Goal: Information Seeking & Learning: Understand process/instructions

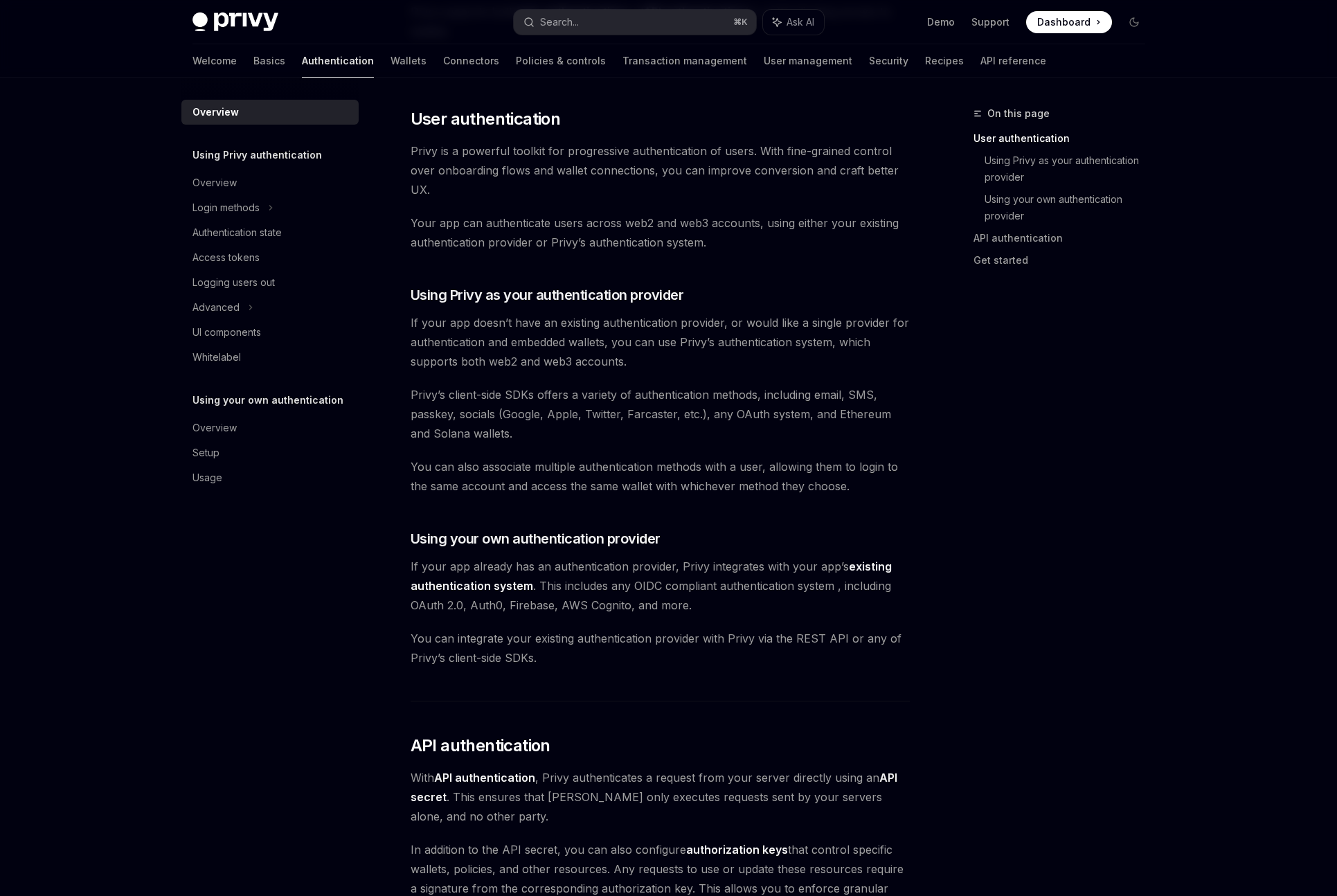
scroll to position [76, 0]
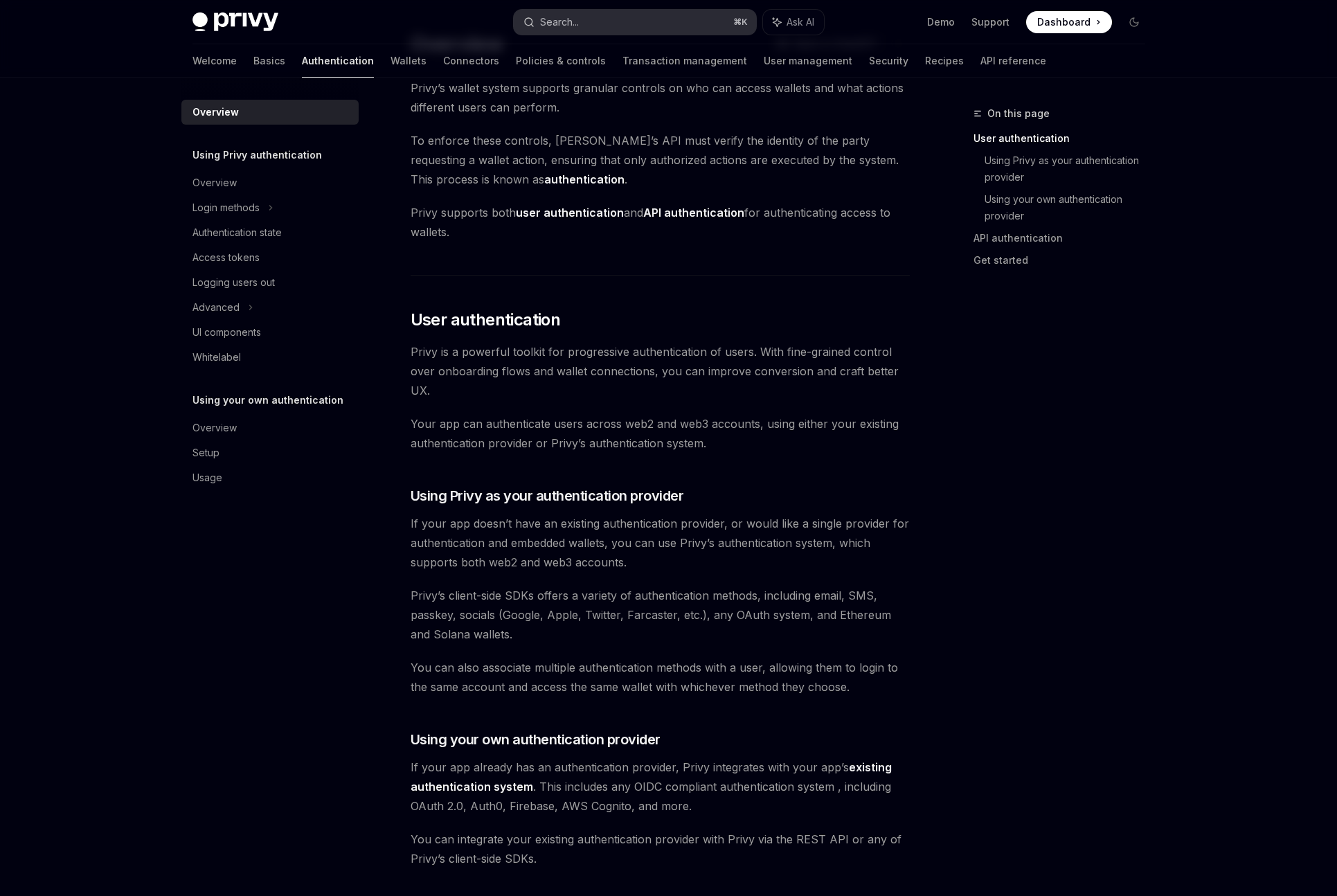
click at [615, 30] on button "Search... ⌘ K" at bounding box center [635, 22] width 243 height 25
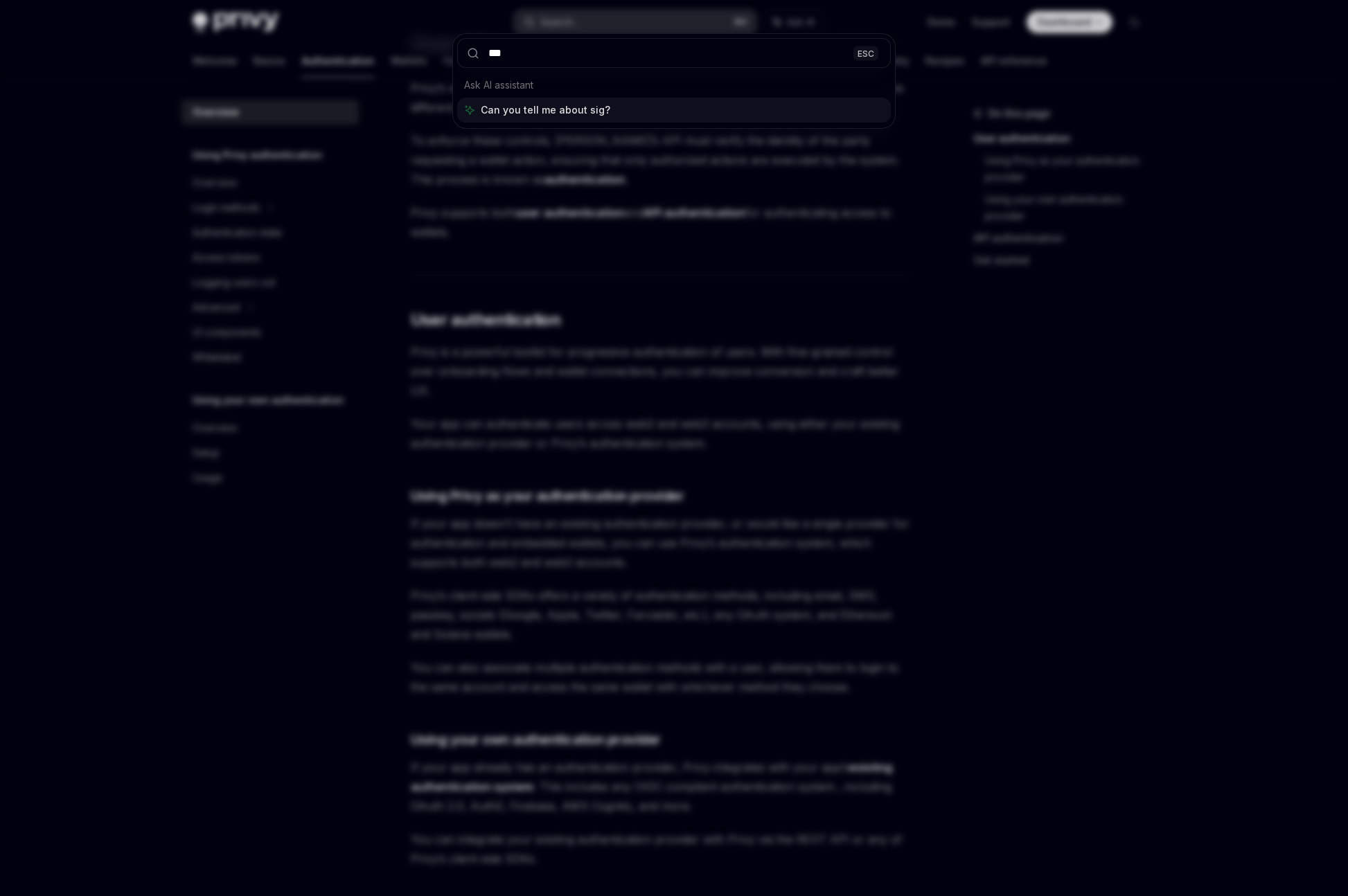
type input "****"
type textarea "*"
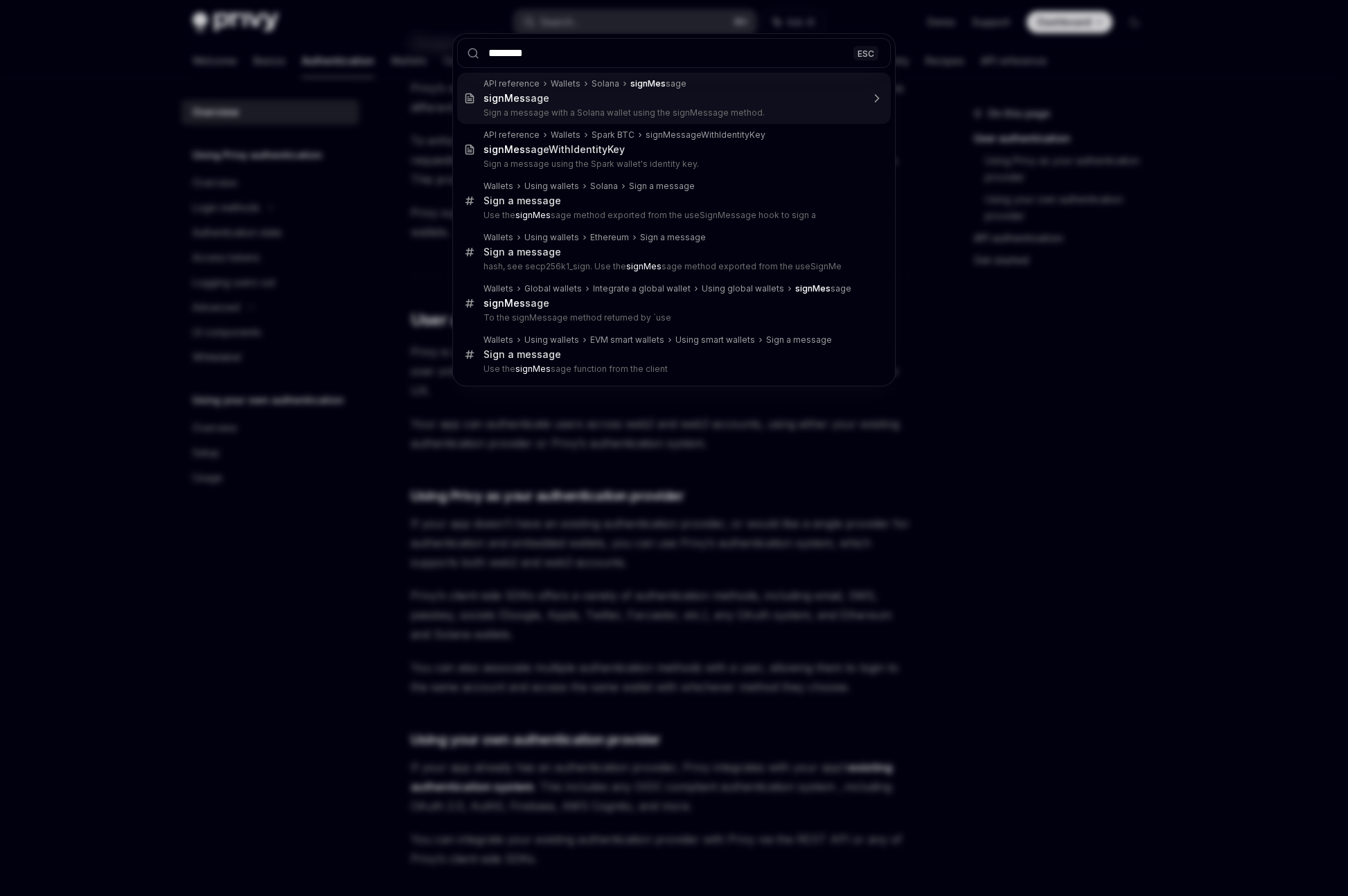
type input "*********"
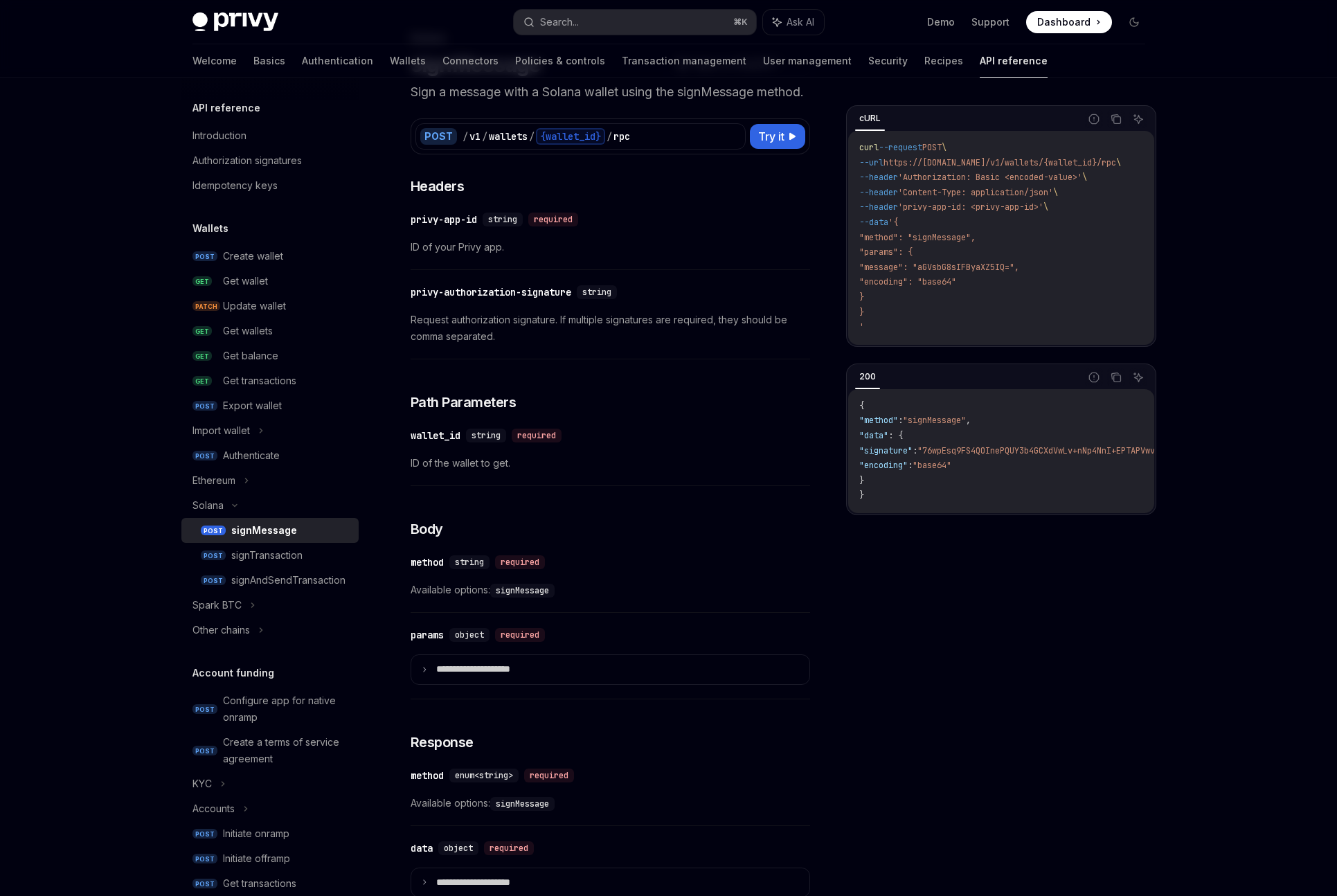
scroll to position [77, 0]
click at [302, 52] on link "Authentication" at bounding box center [337, 61] width 71 height 33
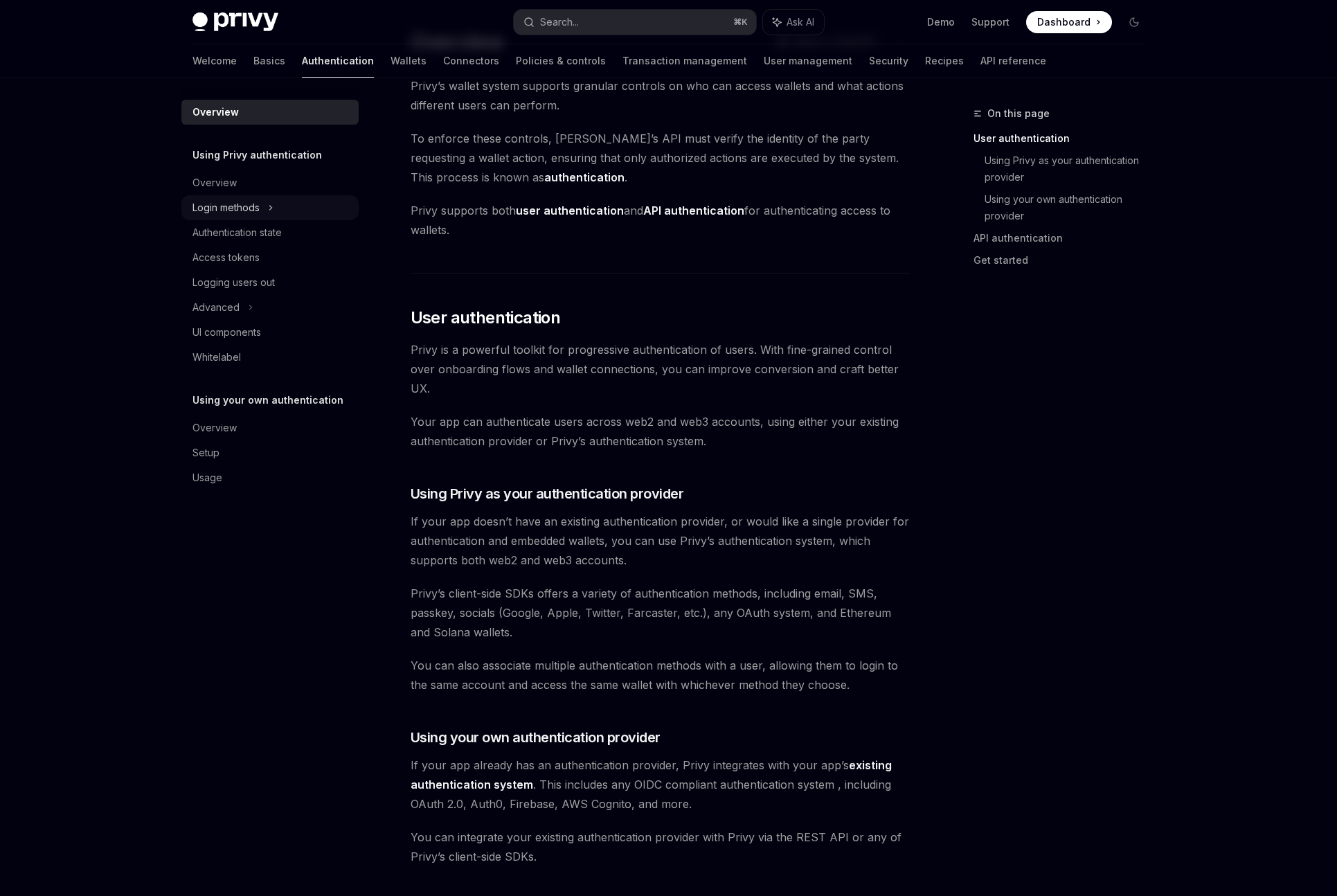
click at [293, 203] on div "Login methods" at bounding box center [270, 208] width 177 height 25
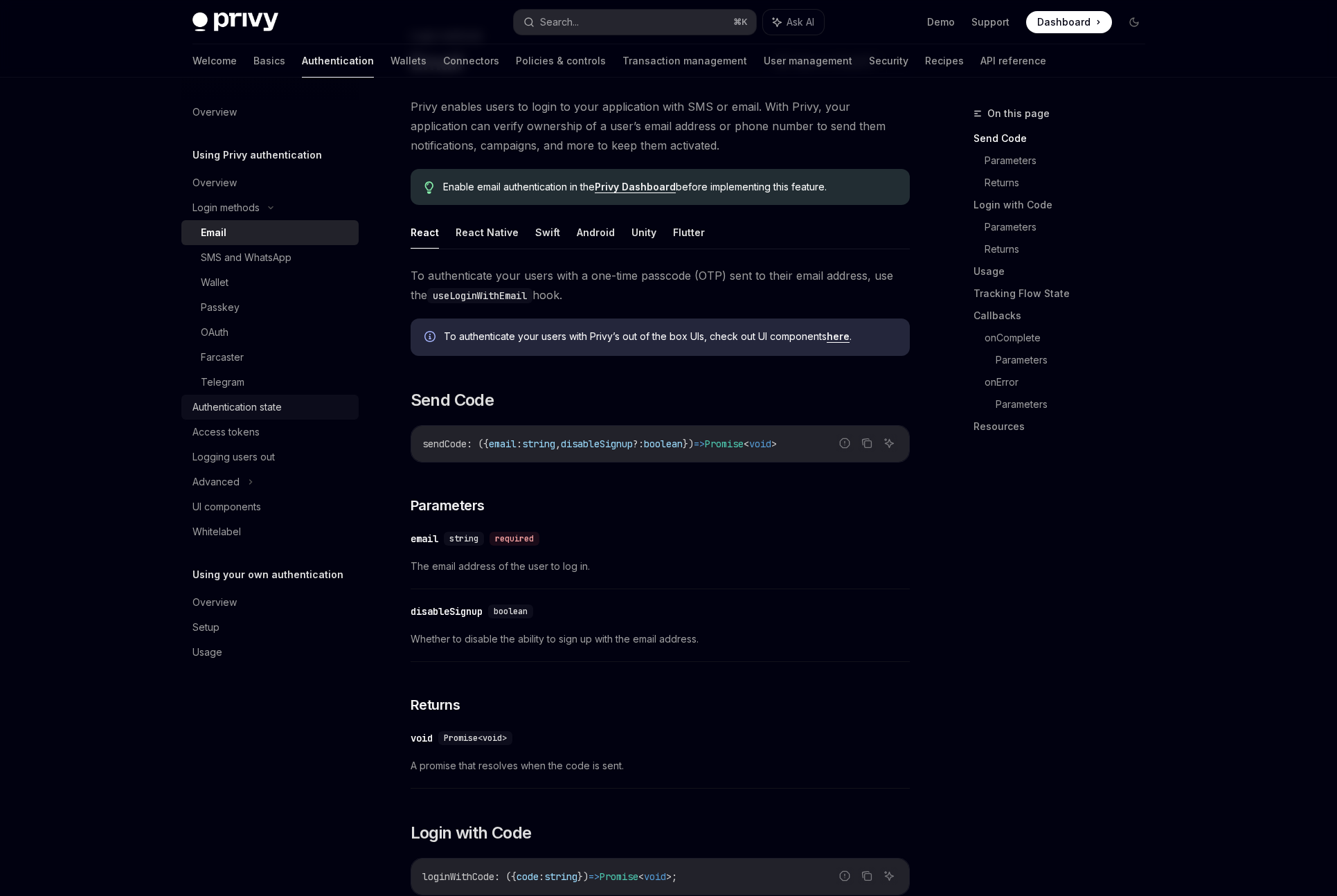
click at [245, 412] on div "Authentication state" at bounding box center [237, 407] width 89 height 17
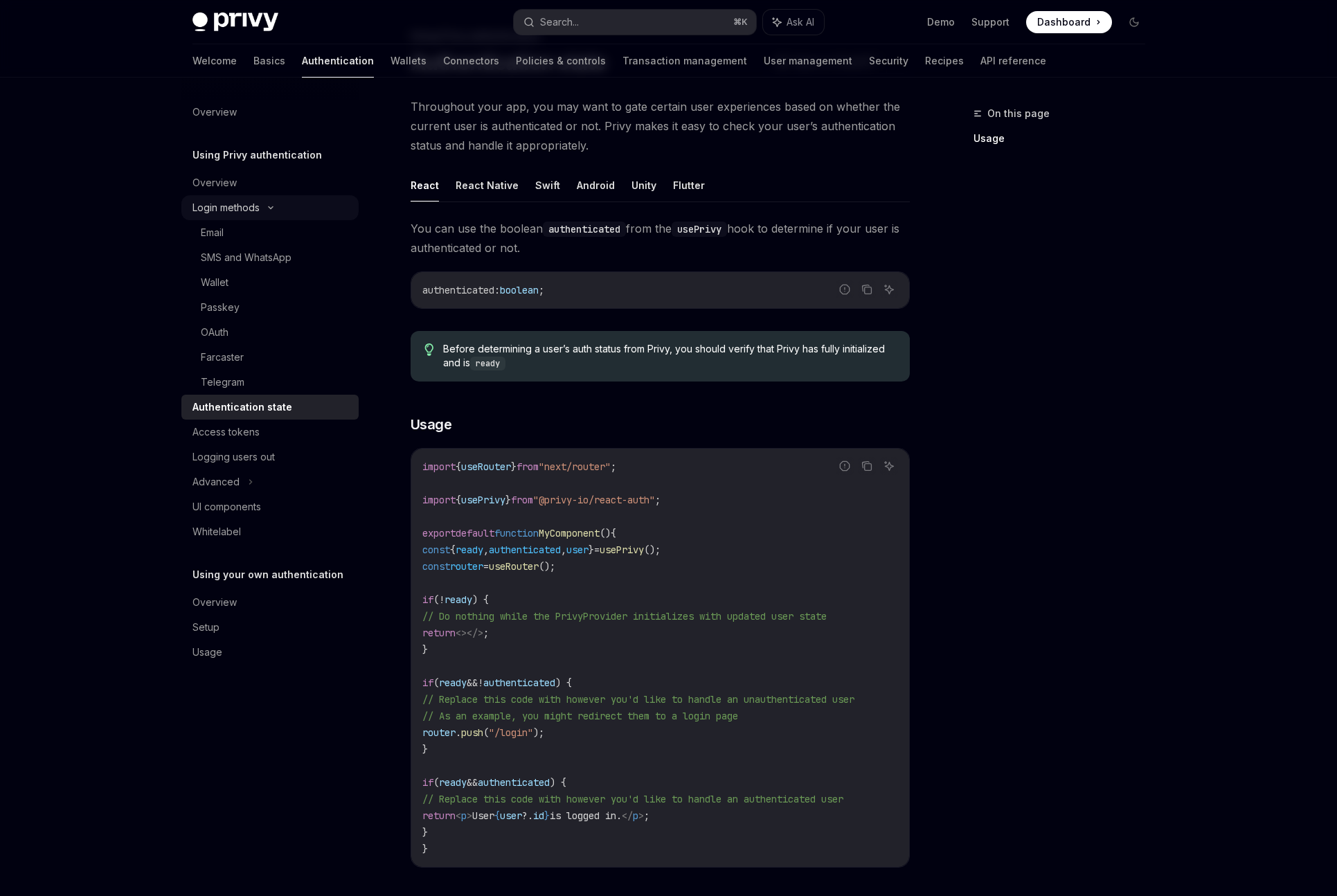
click at [196, 210] on div "Login methods" at bounding box center [226, 208] width 67 height 17
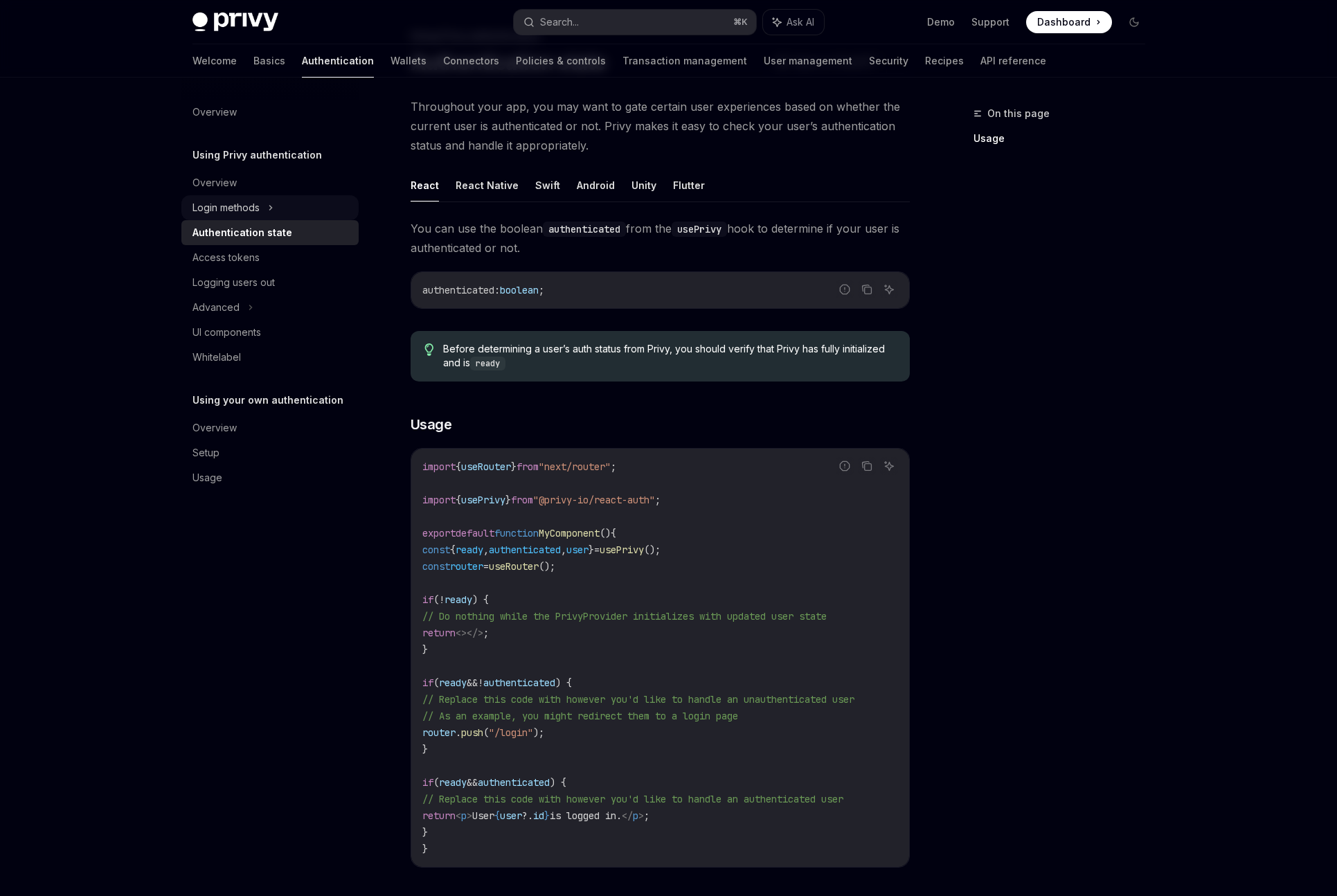
click at [213, 205] on div "Login methods" at bounding box center [226, 208] width 67 height 17
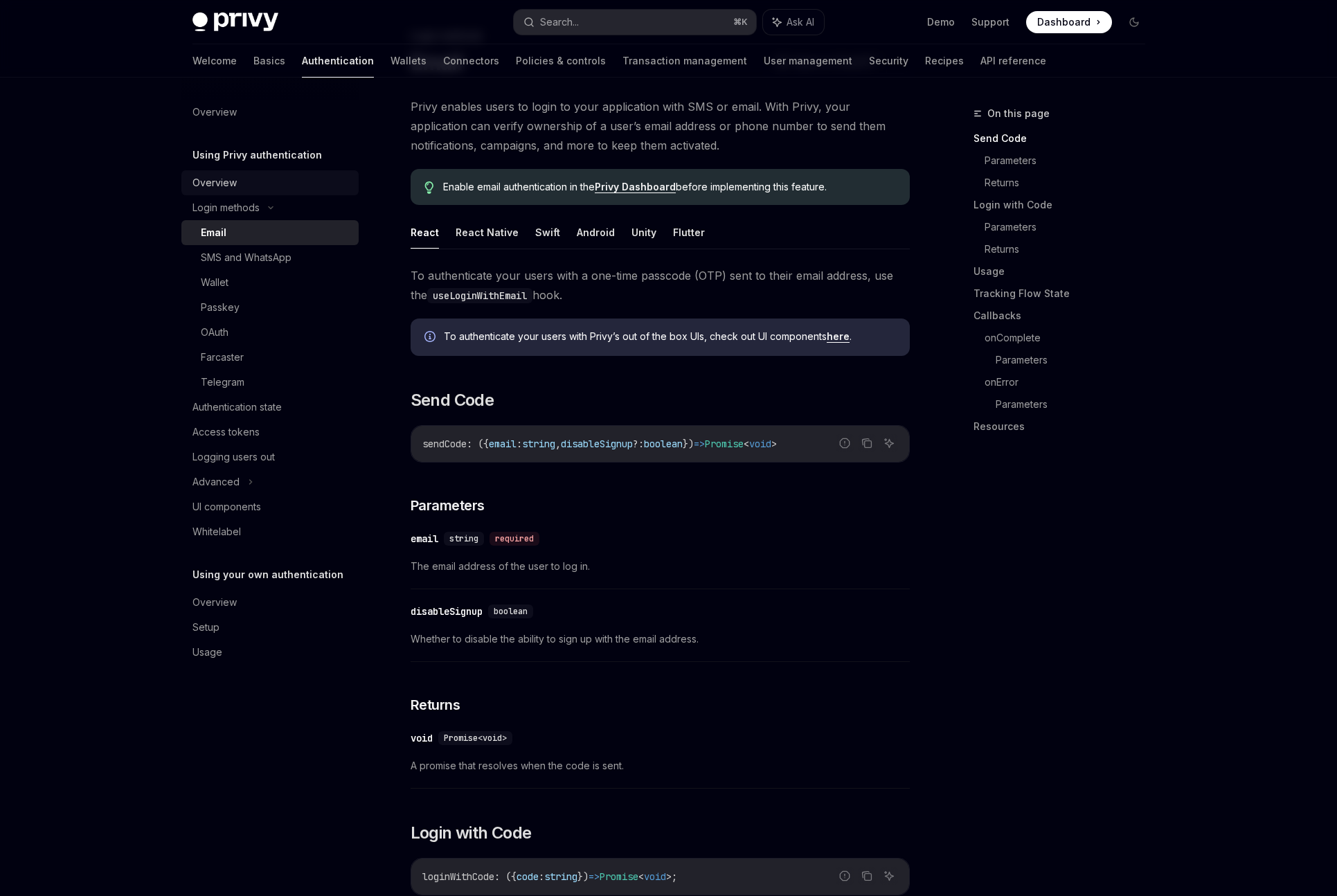
click at [223, 183] on div "Overview" at bounding box center [214, 183] width 44 height 17
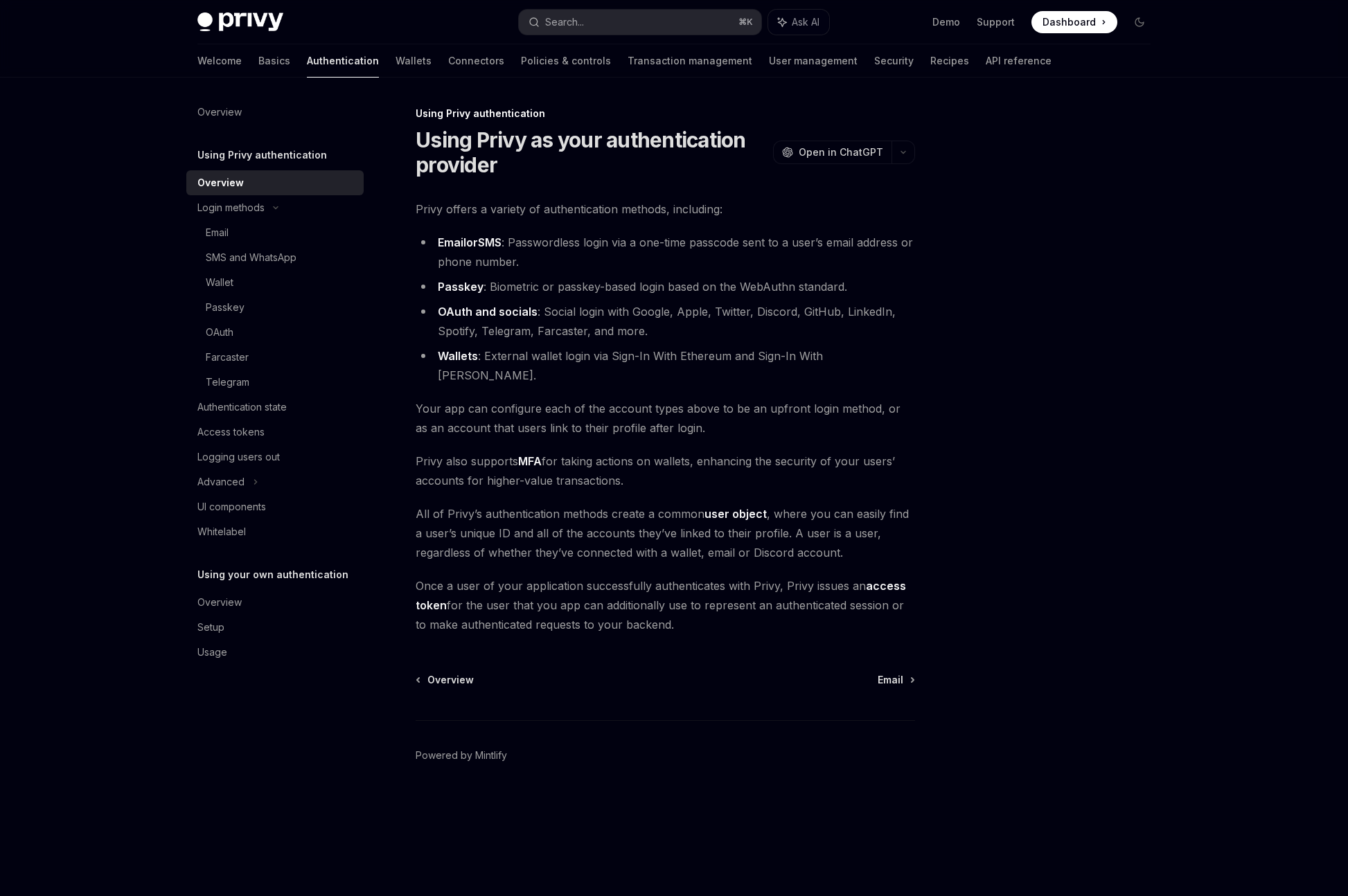
click at [245, 161] on h5 "Using Privy authentication" at bounding box center [262, 155] width 130 height 17
click at [244, 607] on div "Overview" at bounding box center [276, 603] width 158 height 17
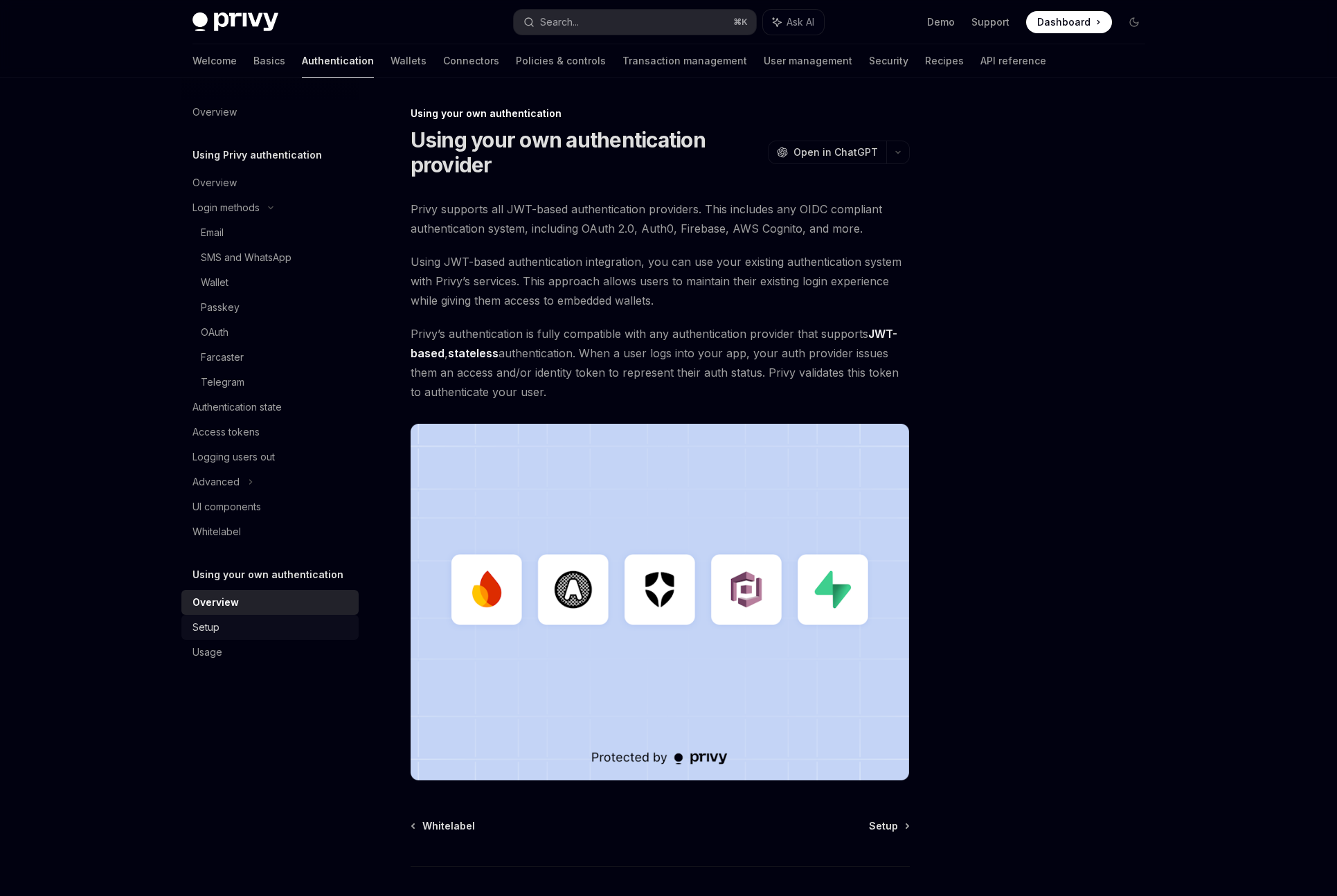
click at [235, 625] on div "Setup" at bounding box center [271, 628] width 158 height 17
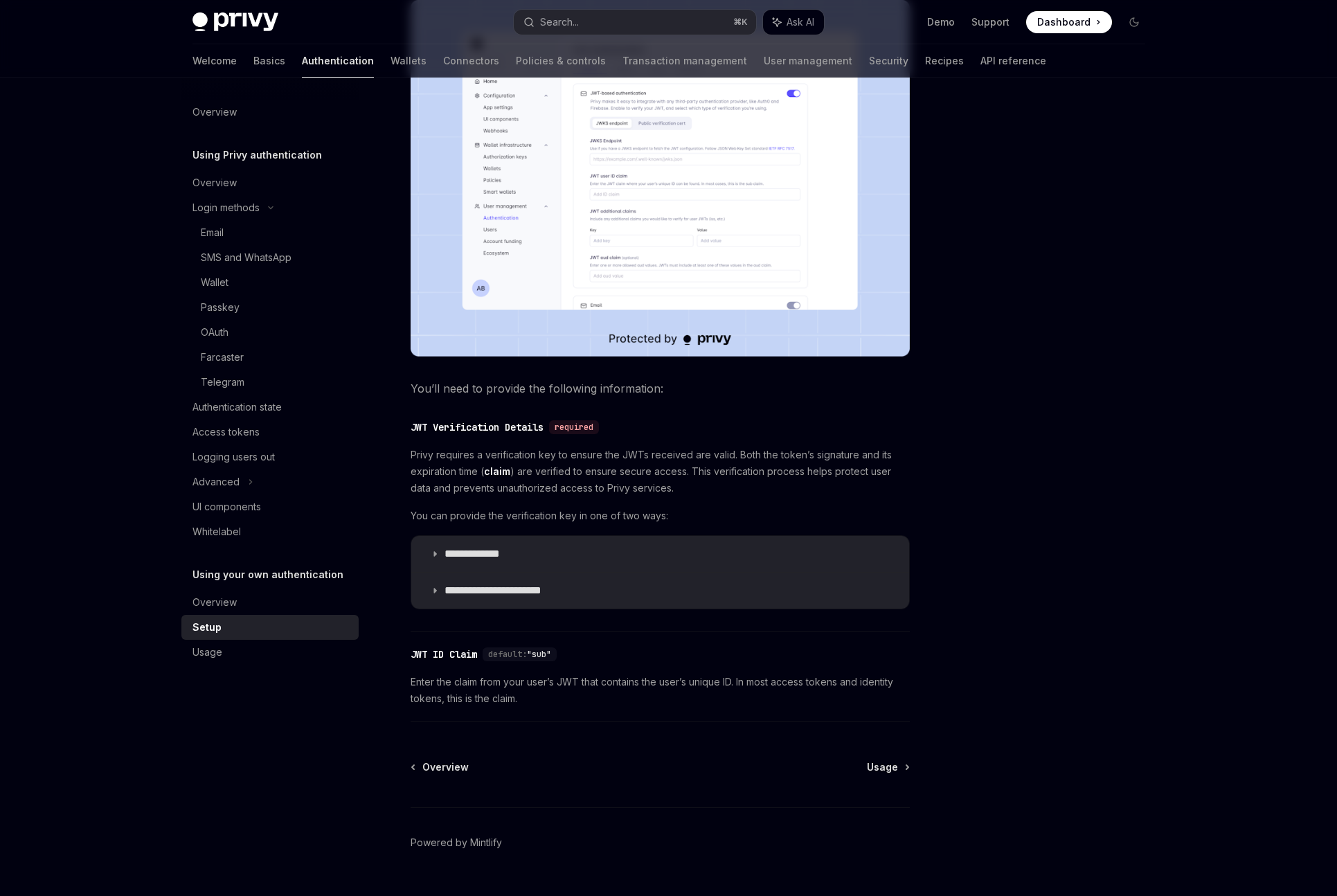
scroll to position [399, 0]
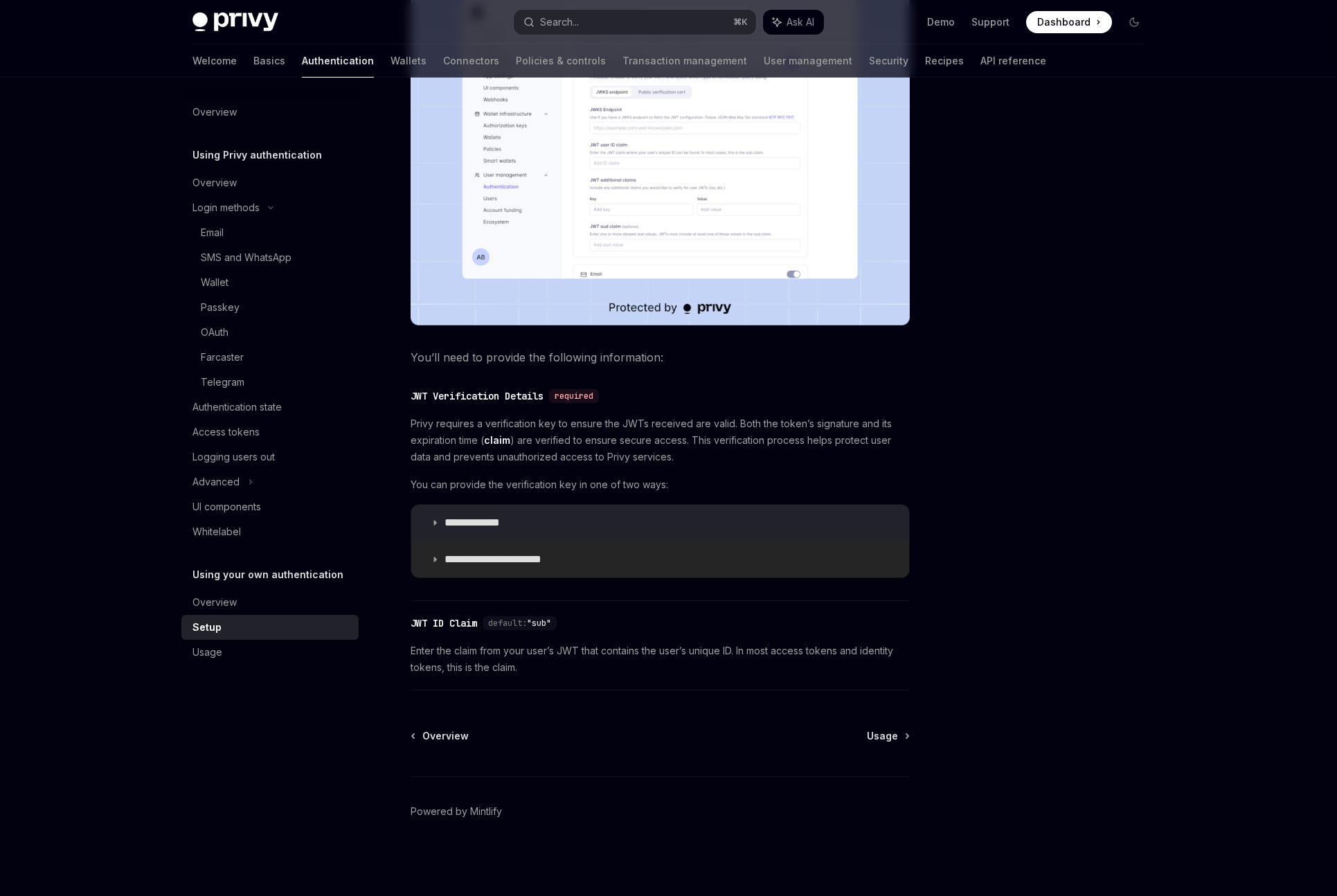
click at [493, 560] on p "**********" at bounding box center [504, 559] width 119 height 14
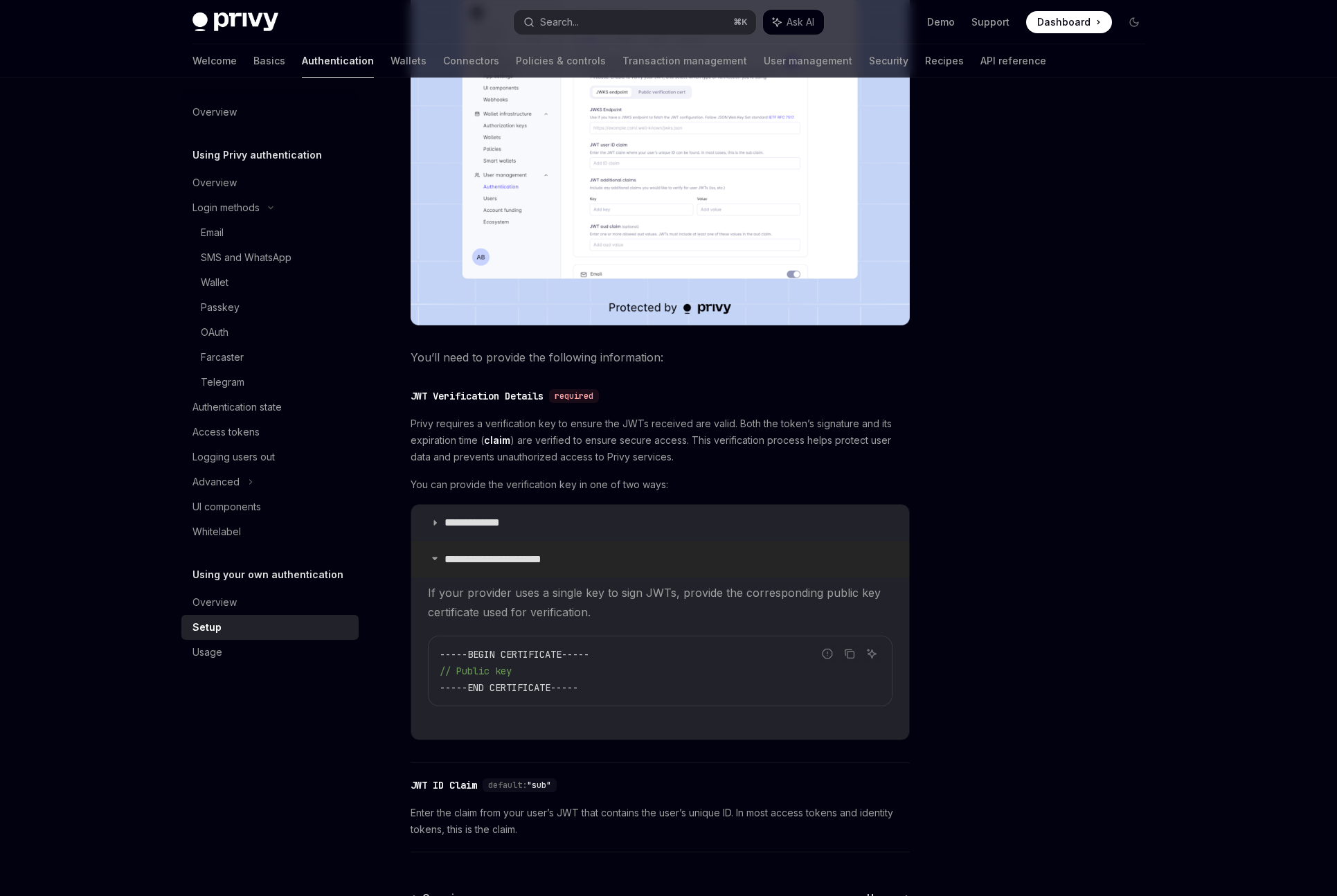
click at [492, 560] on p "**********" at bounding box center [504, 559] width 119 height 14
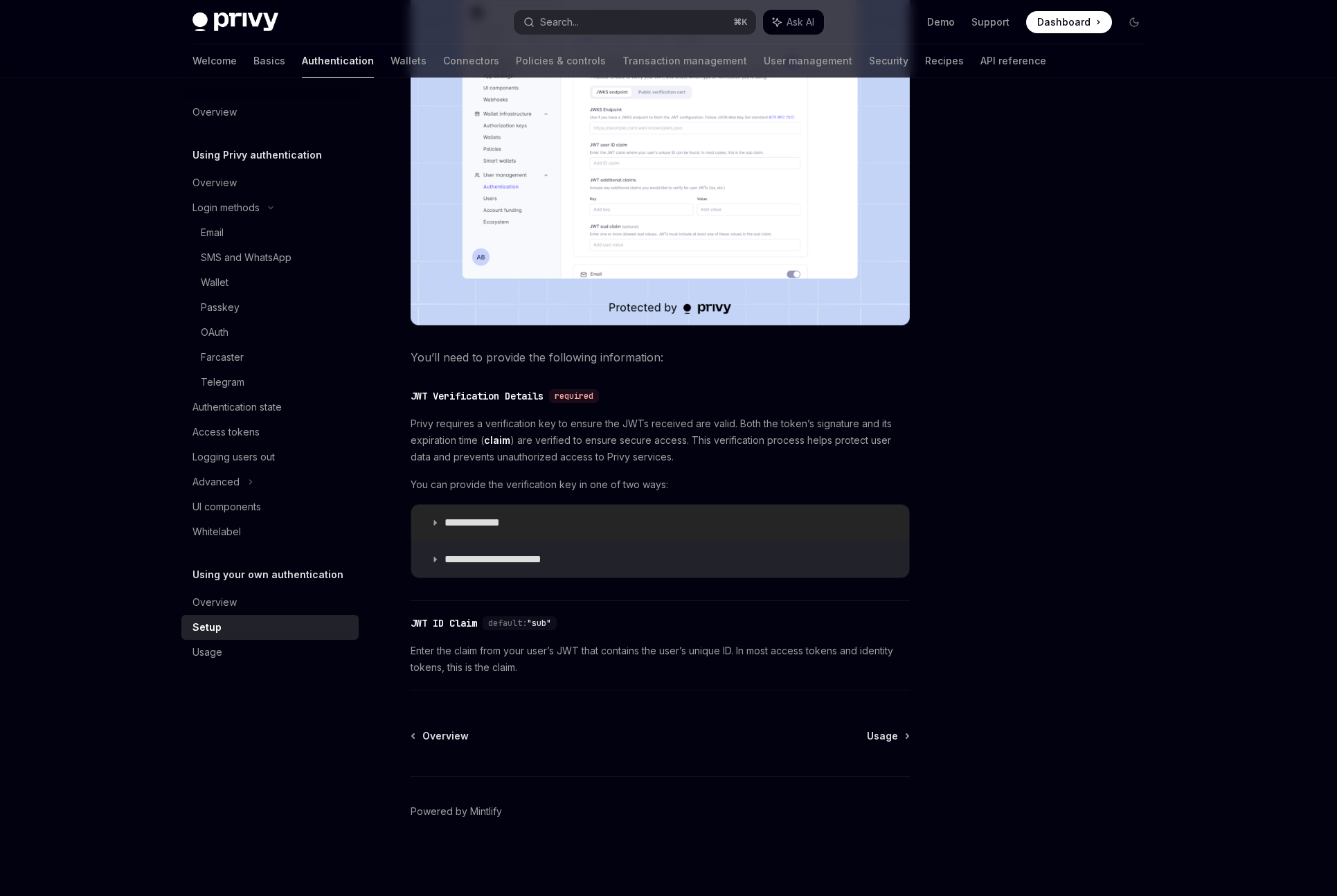
click at [484, 519] on p "**********" at bounding box center [486, 523] width 83 height 14
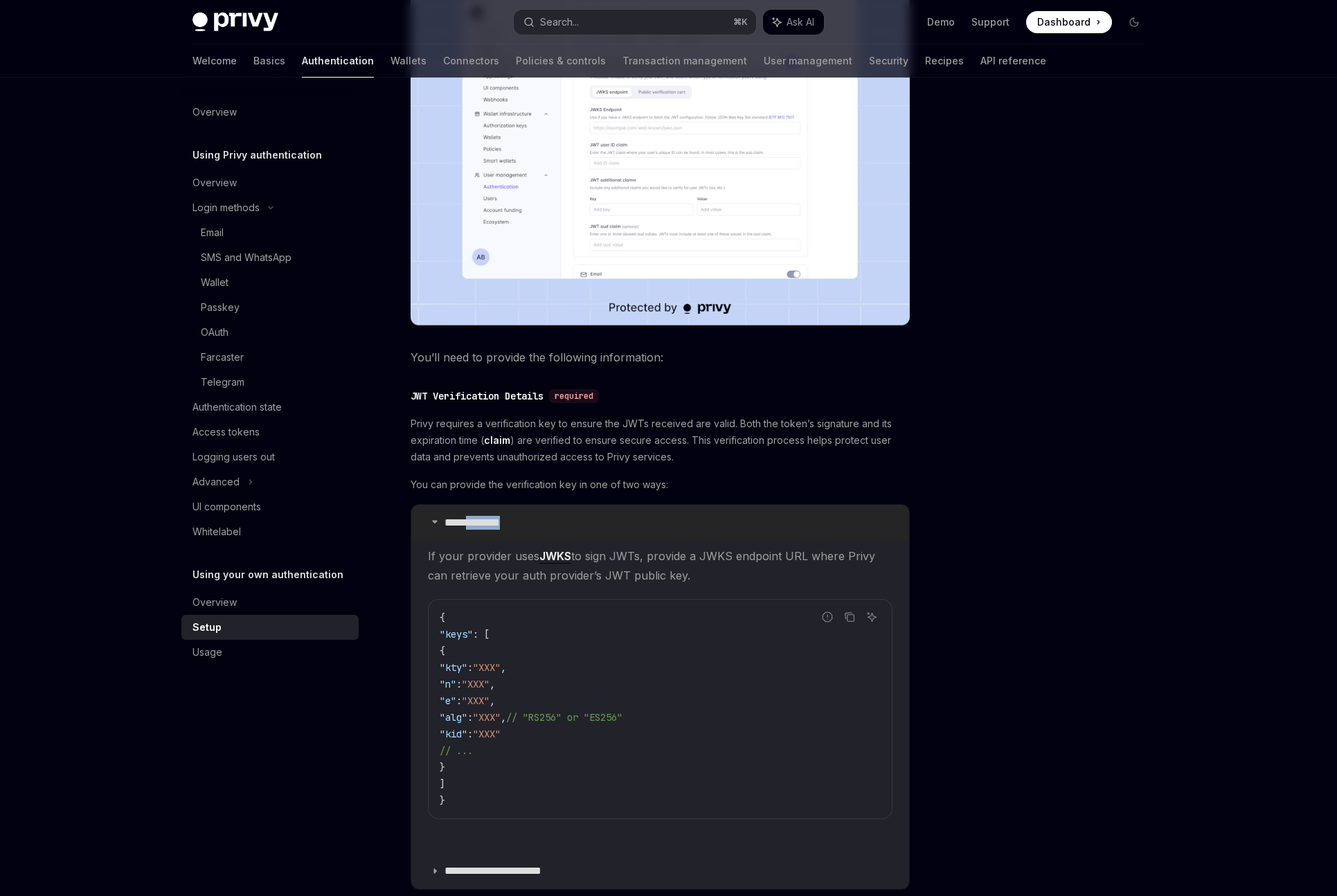
click at [484, 519] on p "**********" at bounding box center [486, 523] width 83 height 14
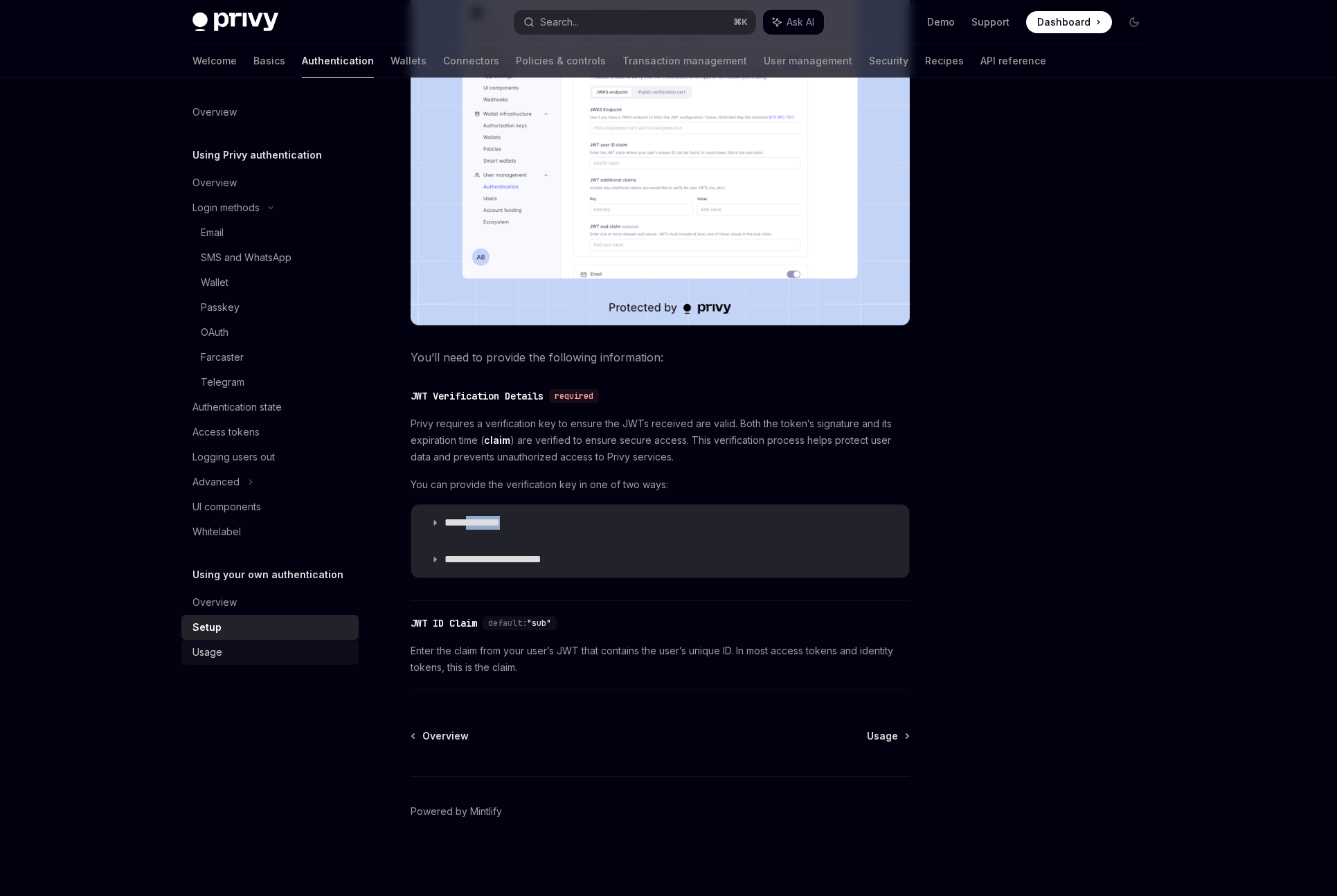
click at [271, 647] on div "Usage" at bounding box center [271, 653] width 158 height 17
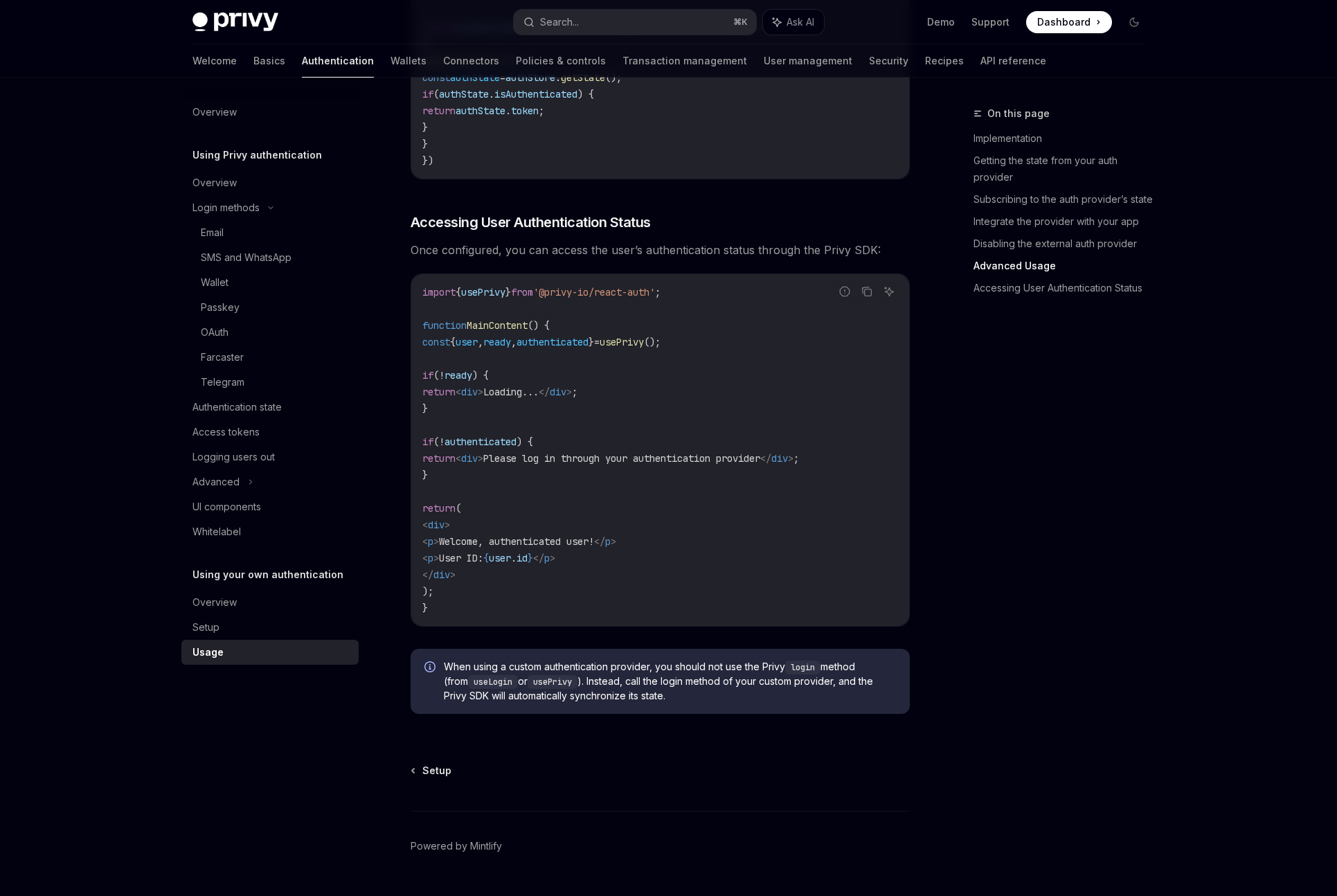
scroll to position [2635, 0]
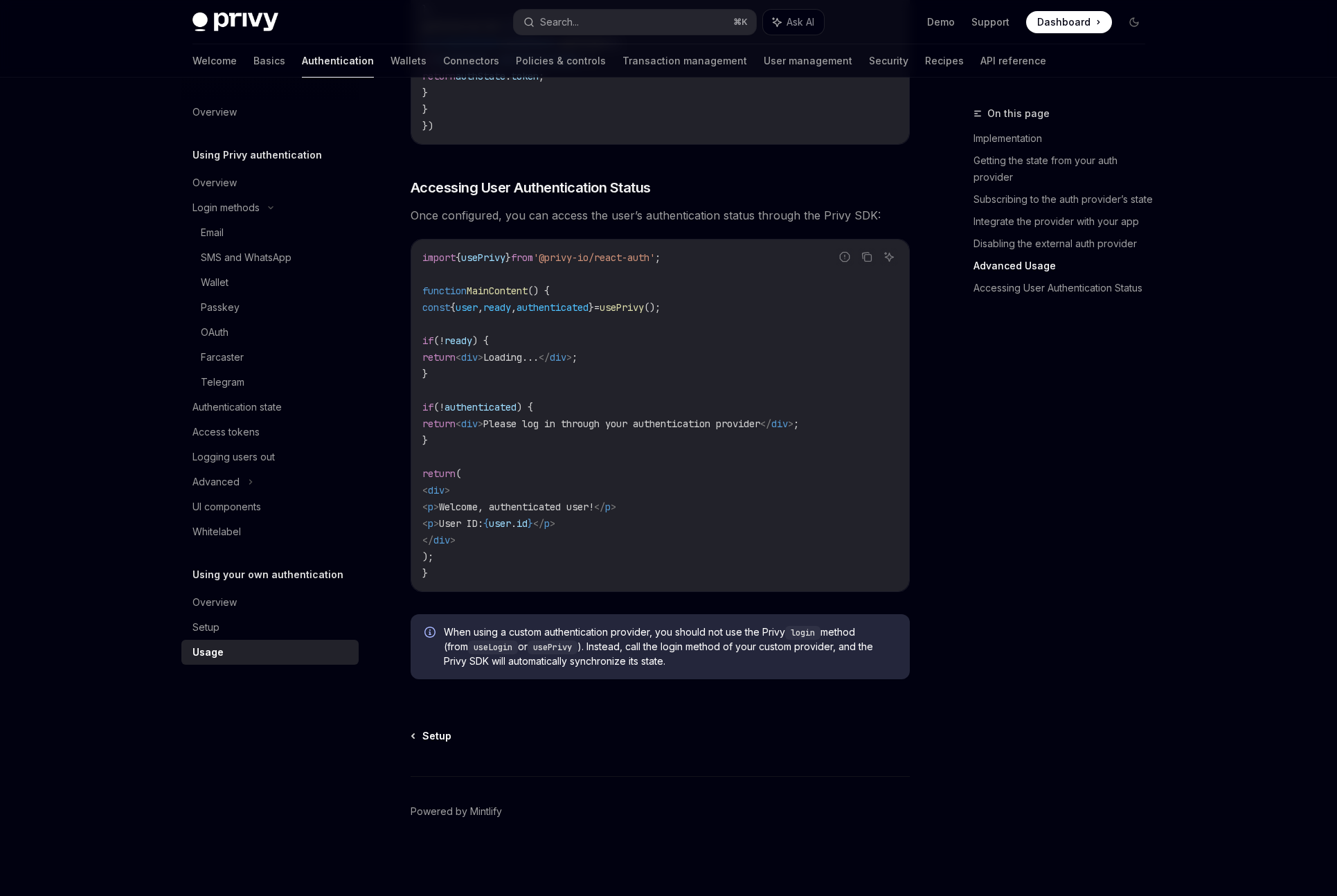
click at [439, 739] on span "Setup" at bounding box center [437, 736] width 29 height 14
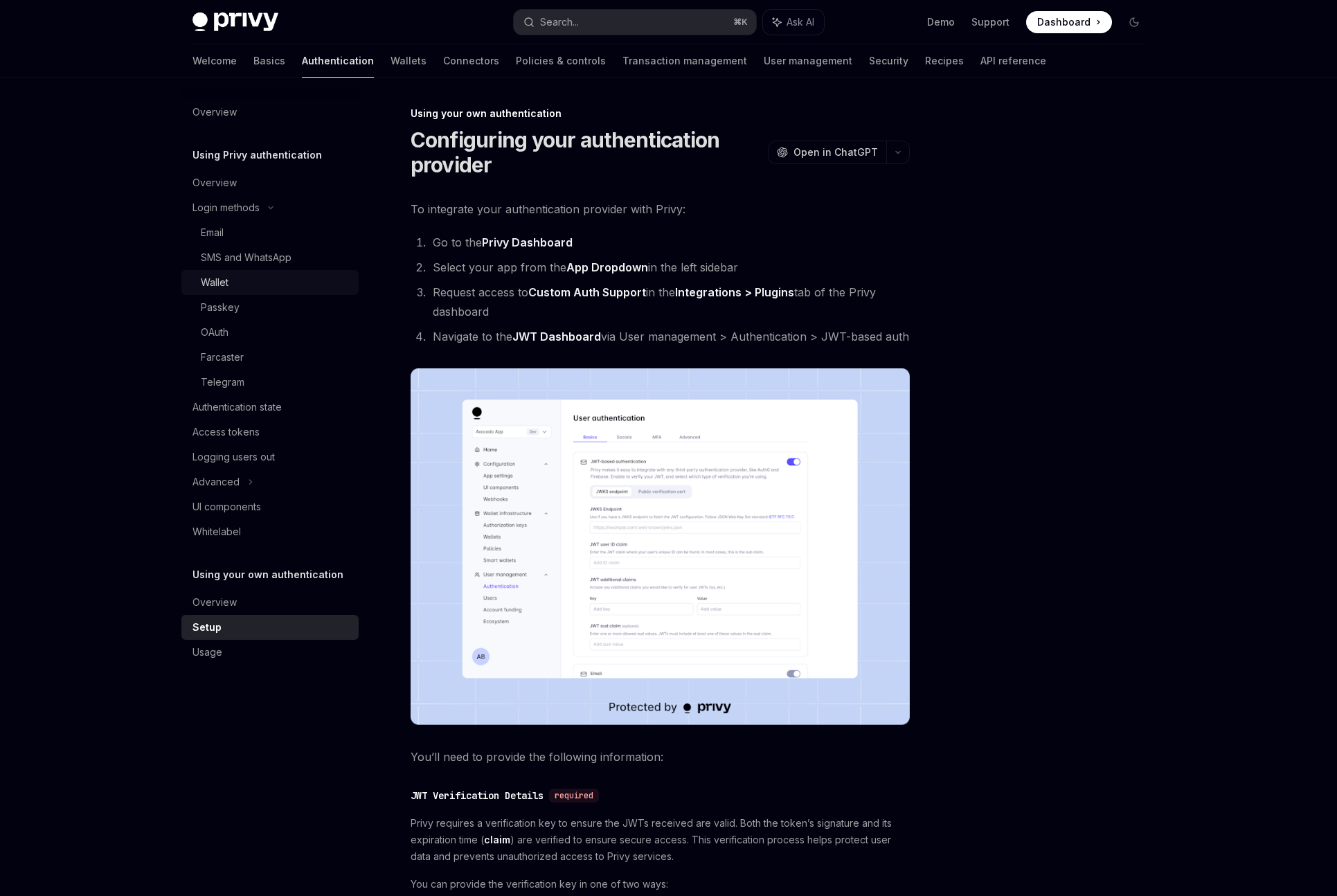
click at [236, 290] on div "Wallet" at bounding box center [275, 283] width 149 height 17
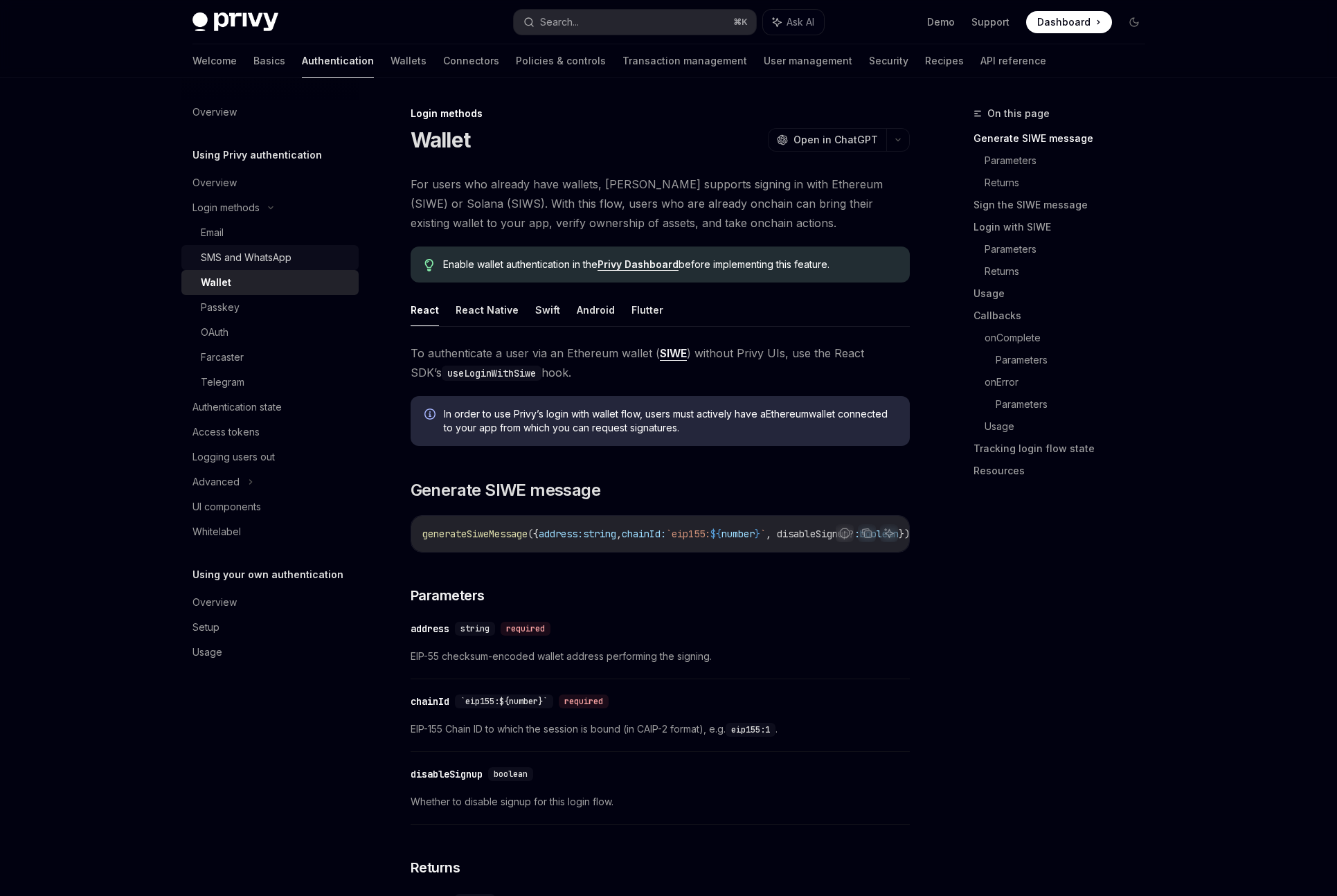
click at [243, 258] on div "SMS and WhatsApp" at bounding box center [246, 258] width 91 height 17
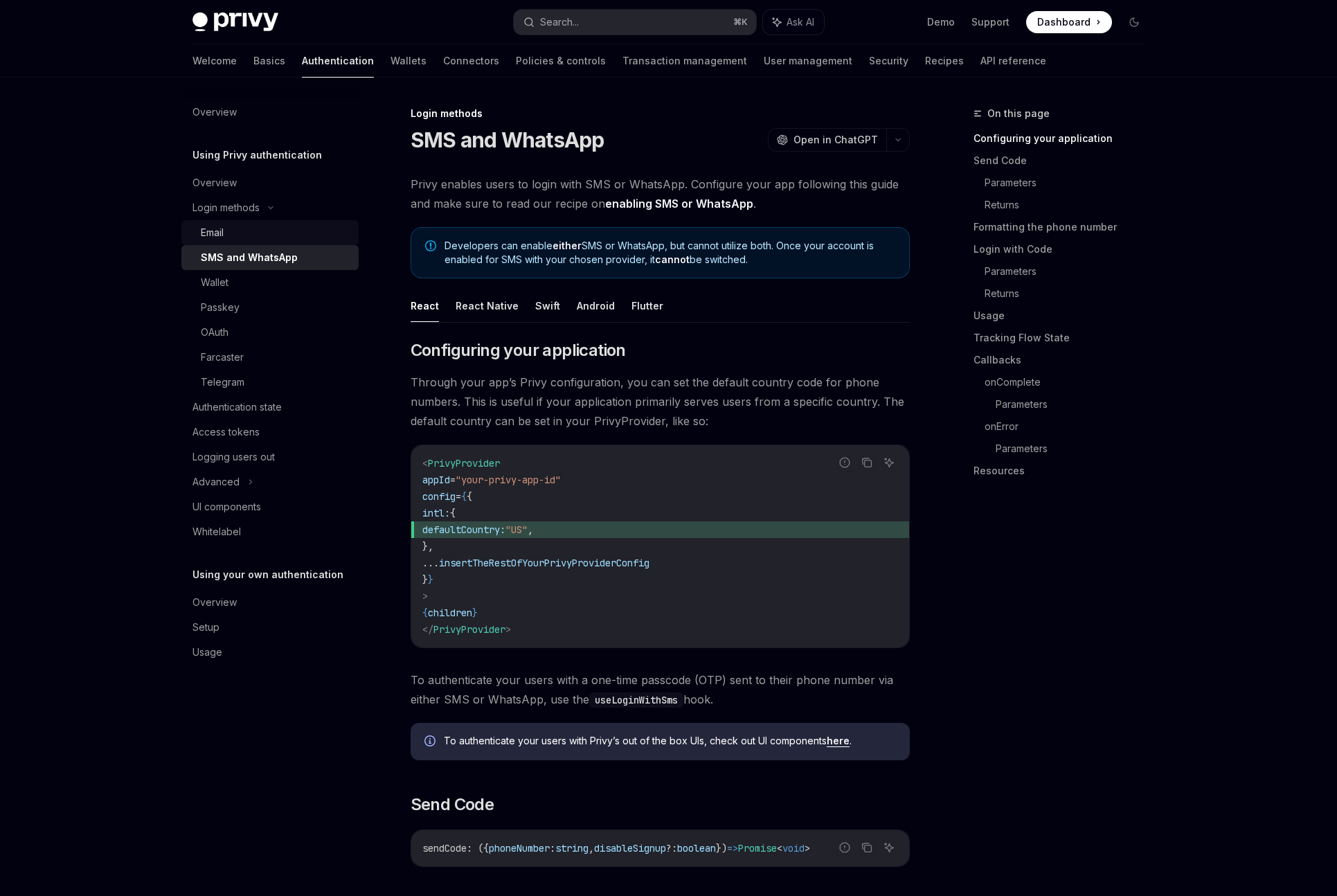
click at [238, 244] on link "Email" at bounding box center [270, 233] width 177 height 25
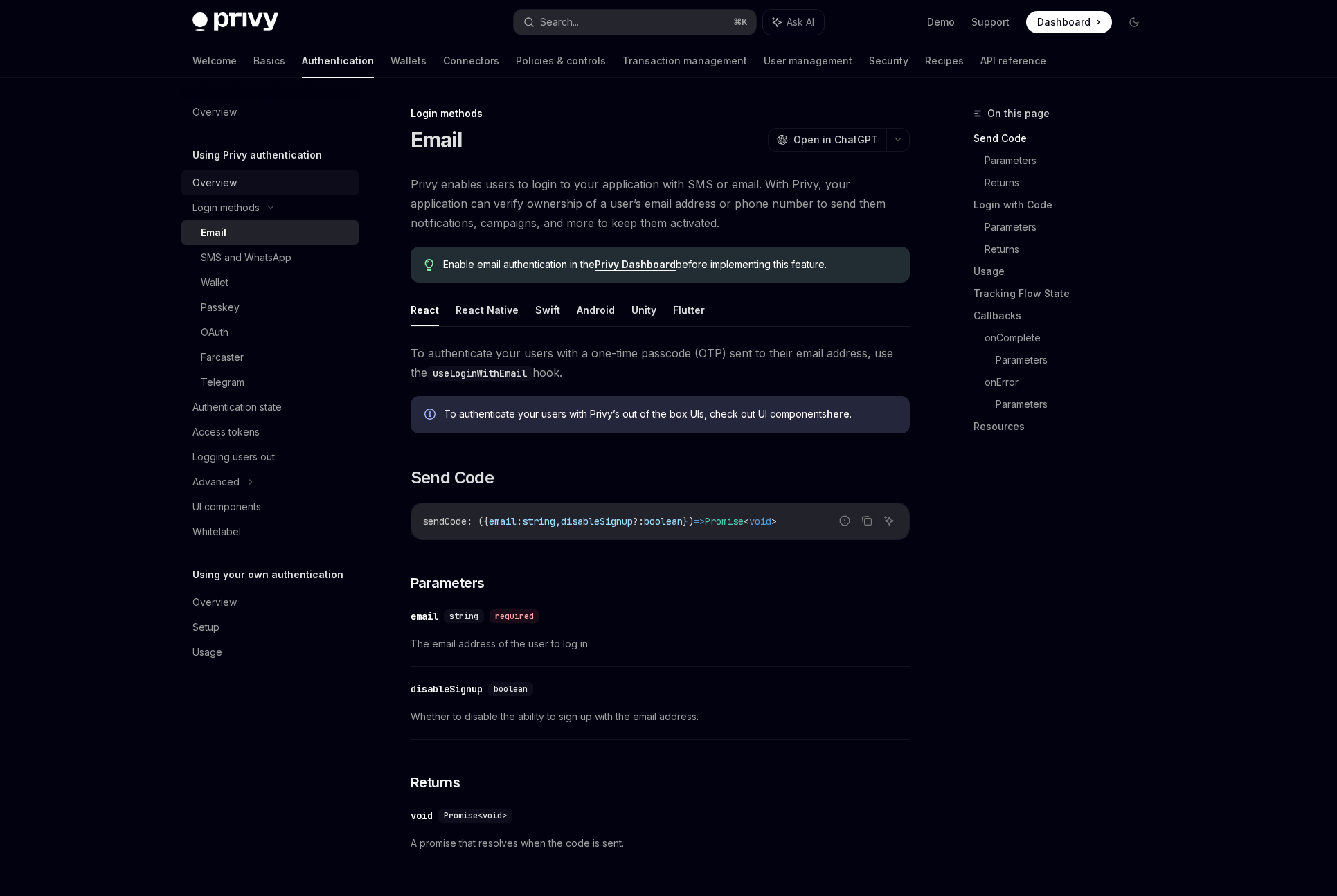
click at [226, 173] on link "Overview" at bounding box center [270, 183] width 177 height 25
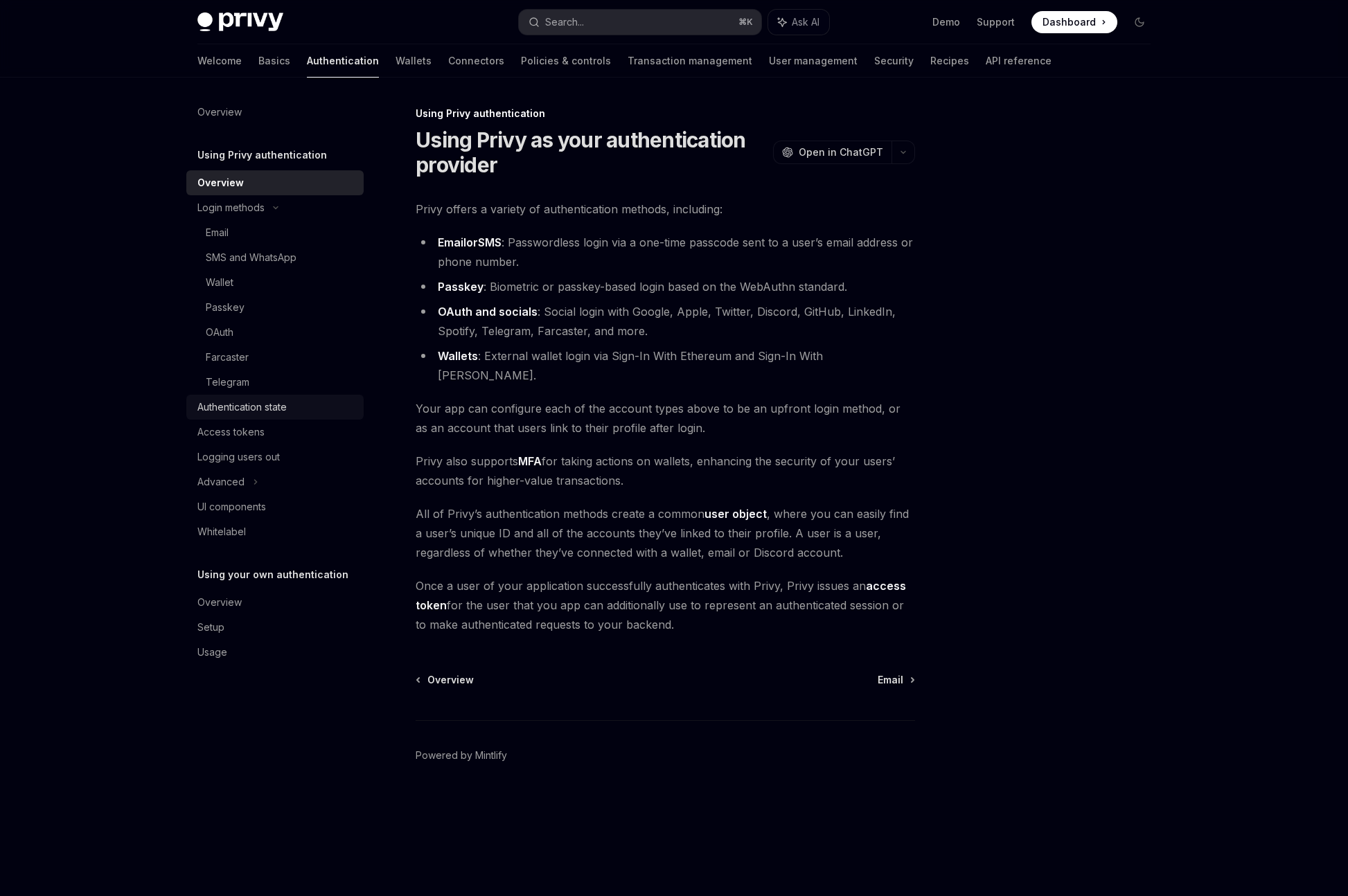
click at [249, 412] on div "Authentication state" at bounding box center [242, 407] width 89 height 17
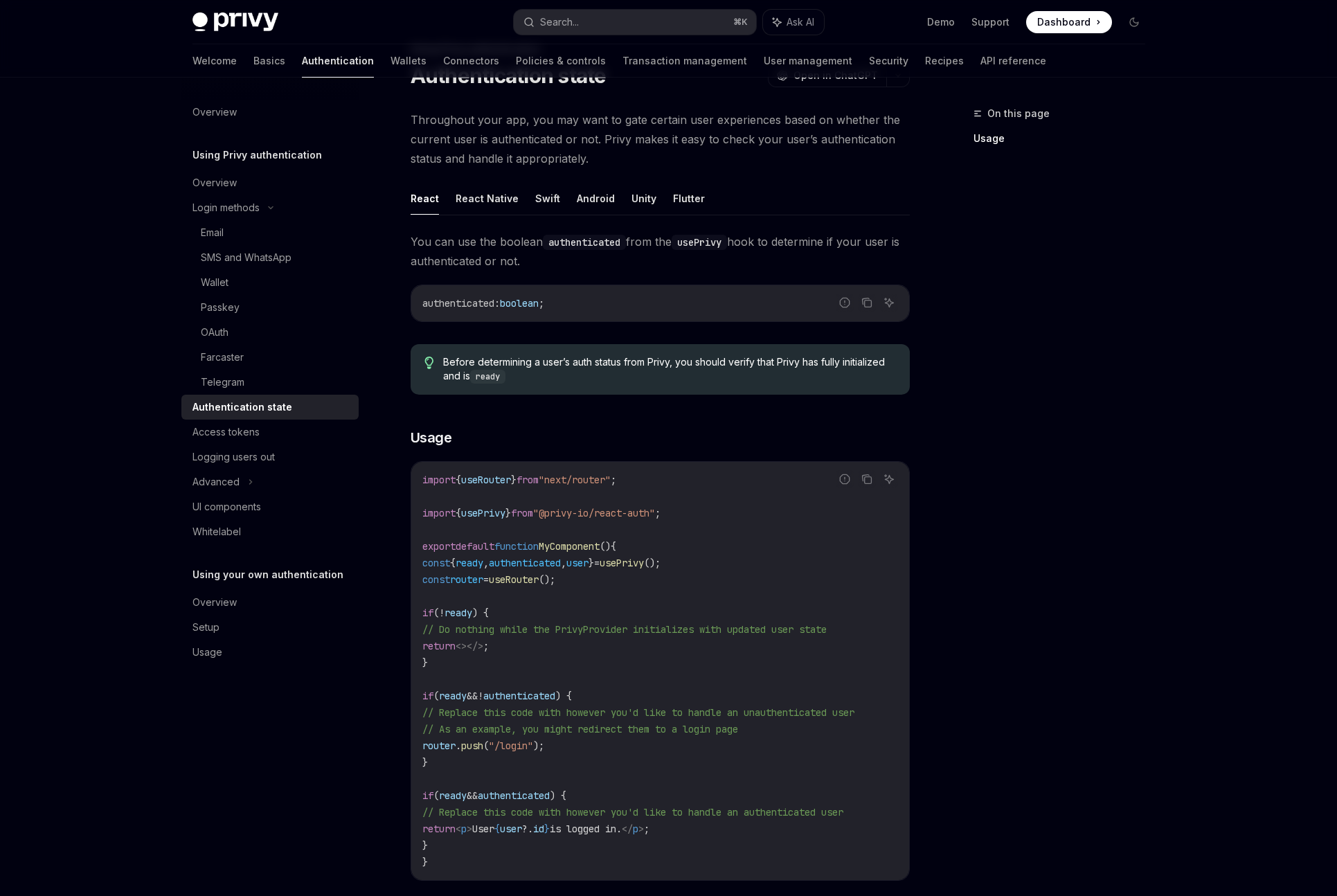
scroll to position [207, 0]
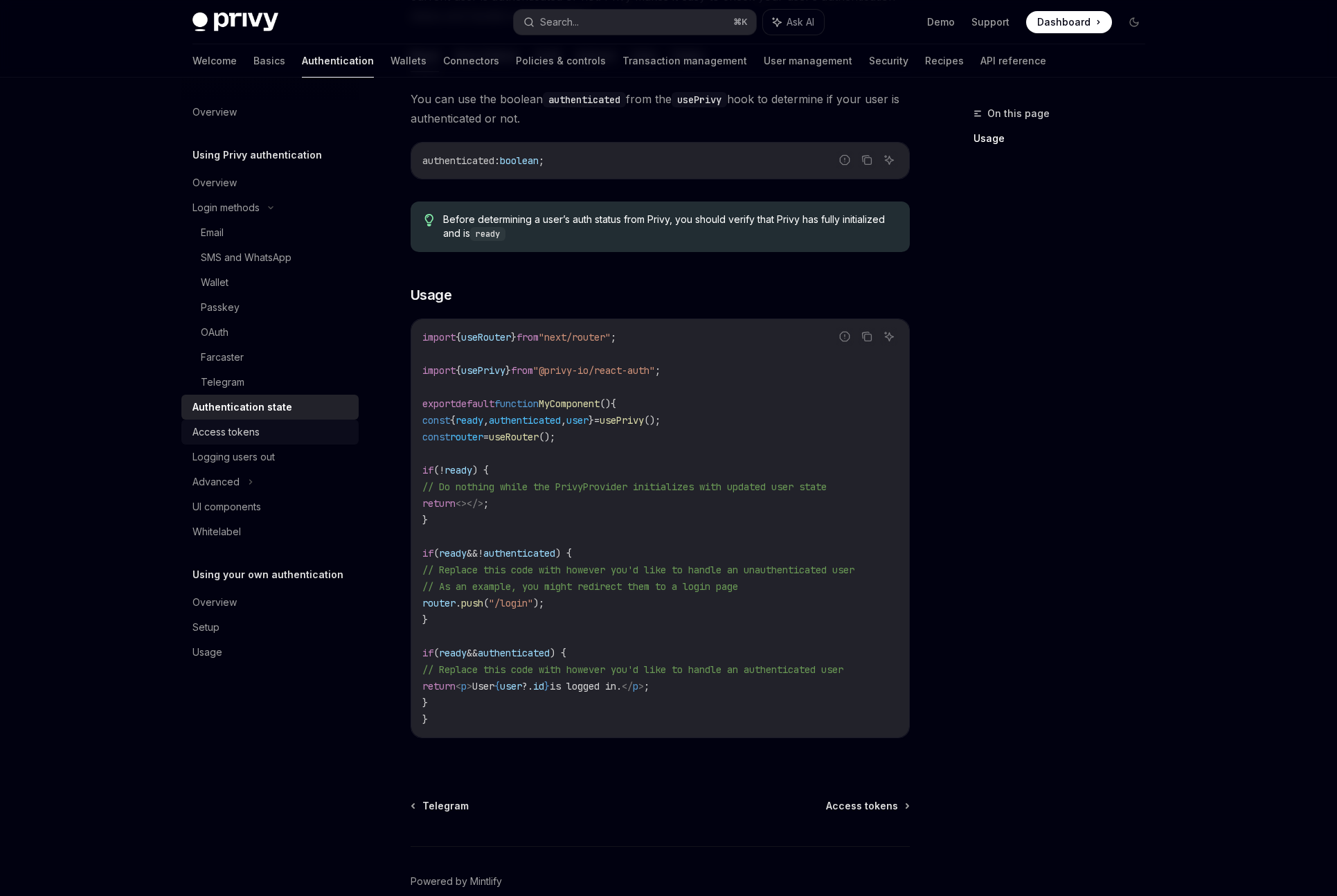
click at [221, 436] on div "Access tokens" at bounding box center [226, 432] width 67 height 17
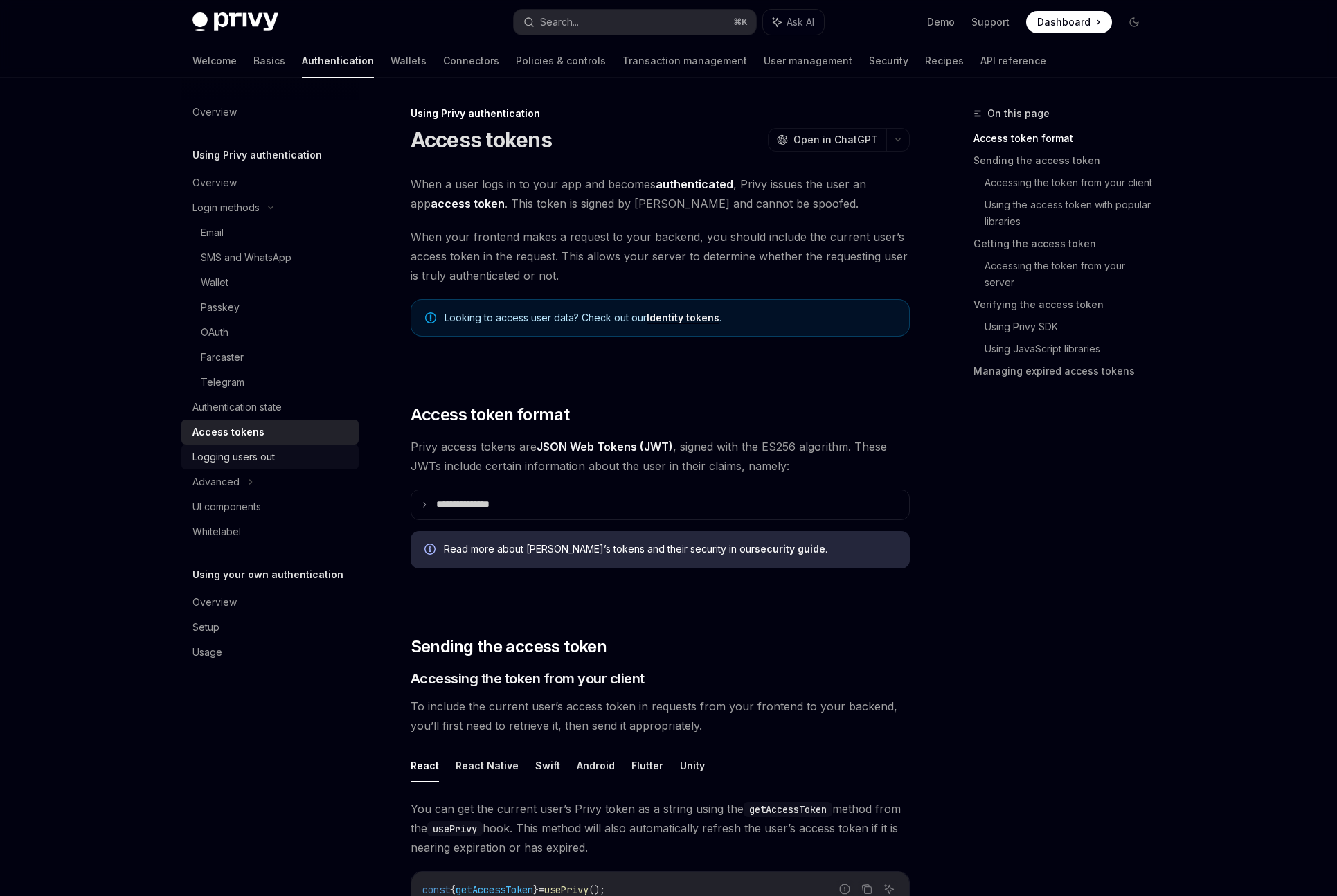
click at [229, 453] on div "Logging users out" at bounding box center [233, 457] width 83 height 17
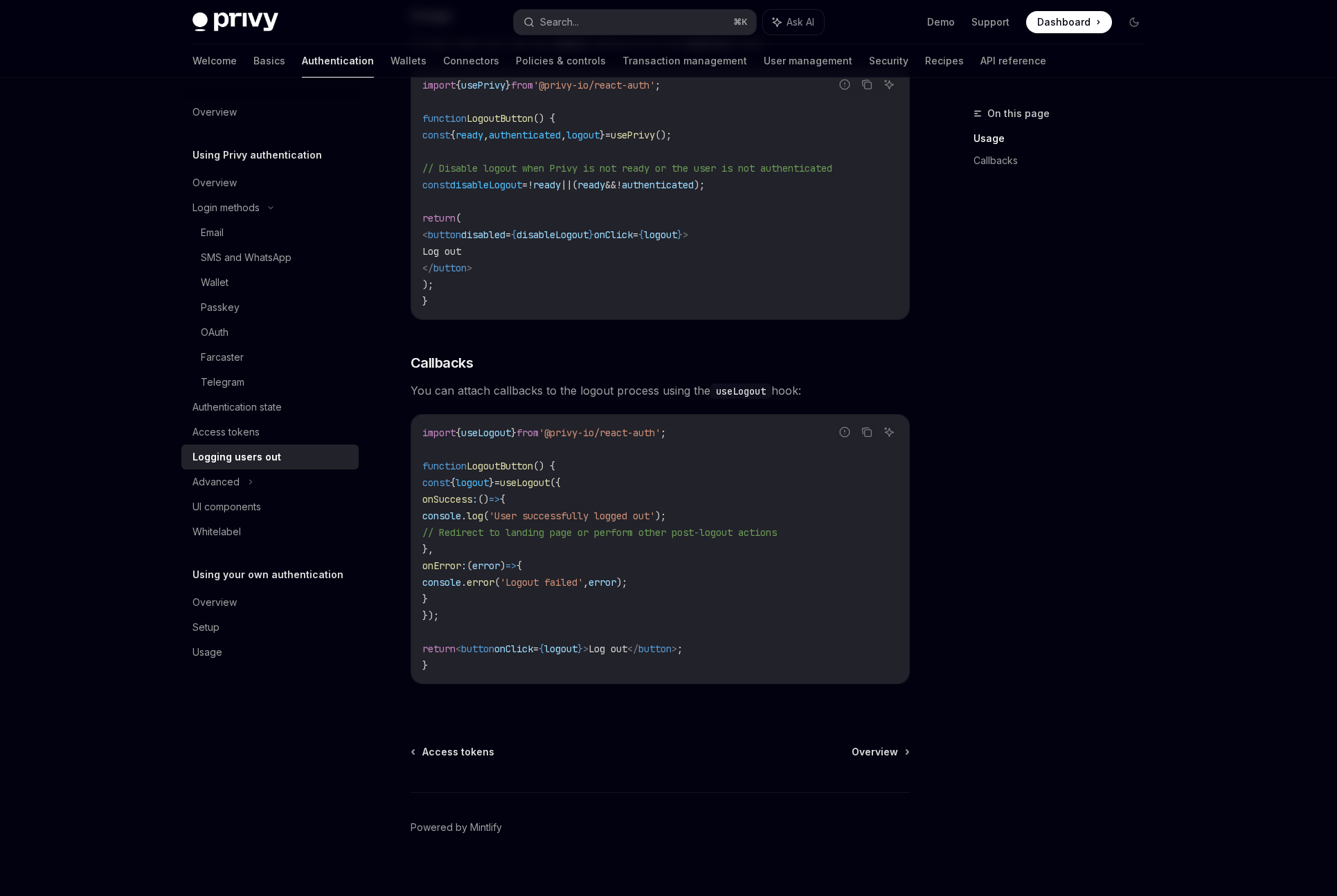
scroll to position [372, 0]
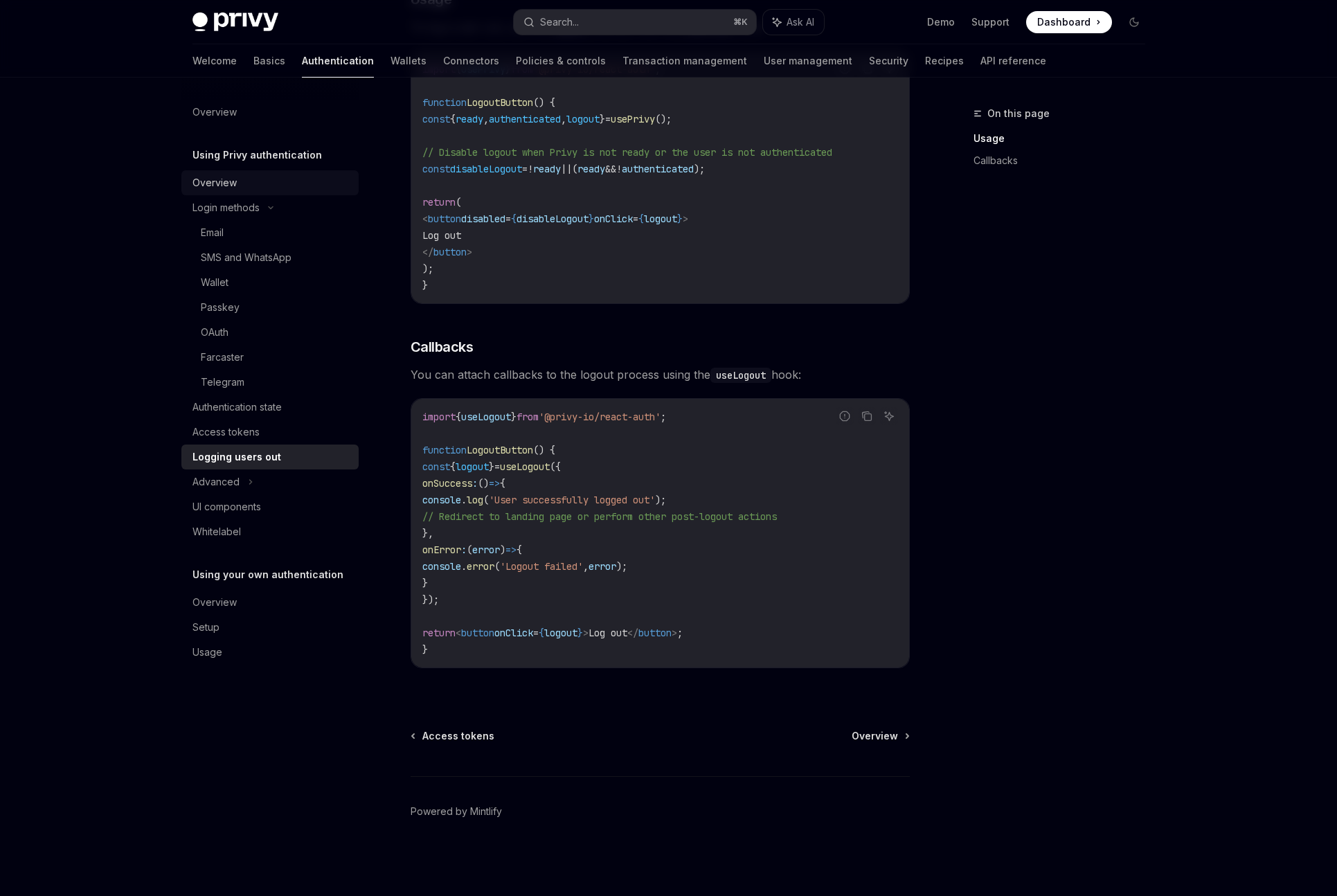
click at [245, 180] on div "Overview" at bounding box center [271, 183] width 158 height 17
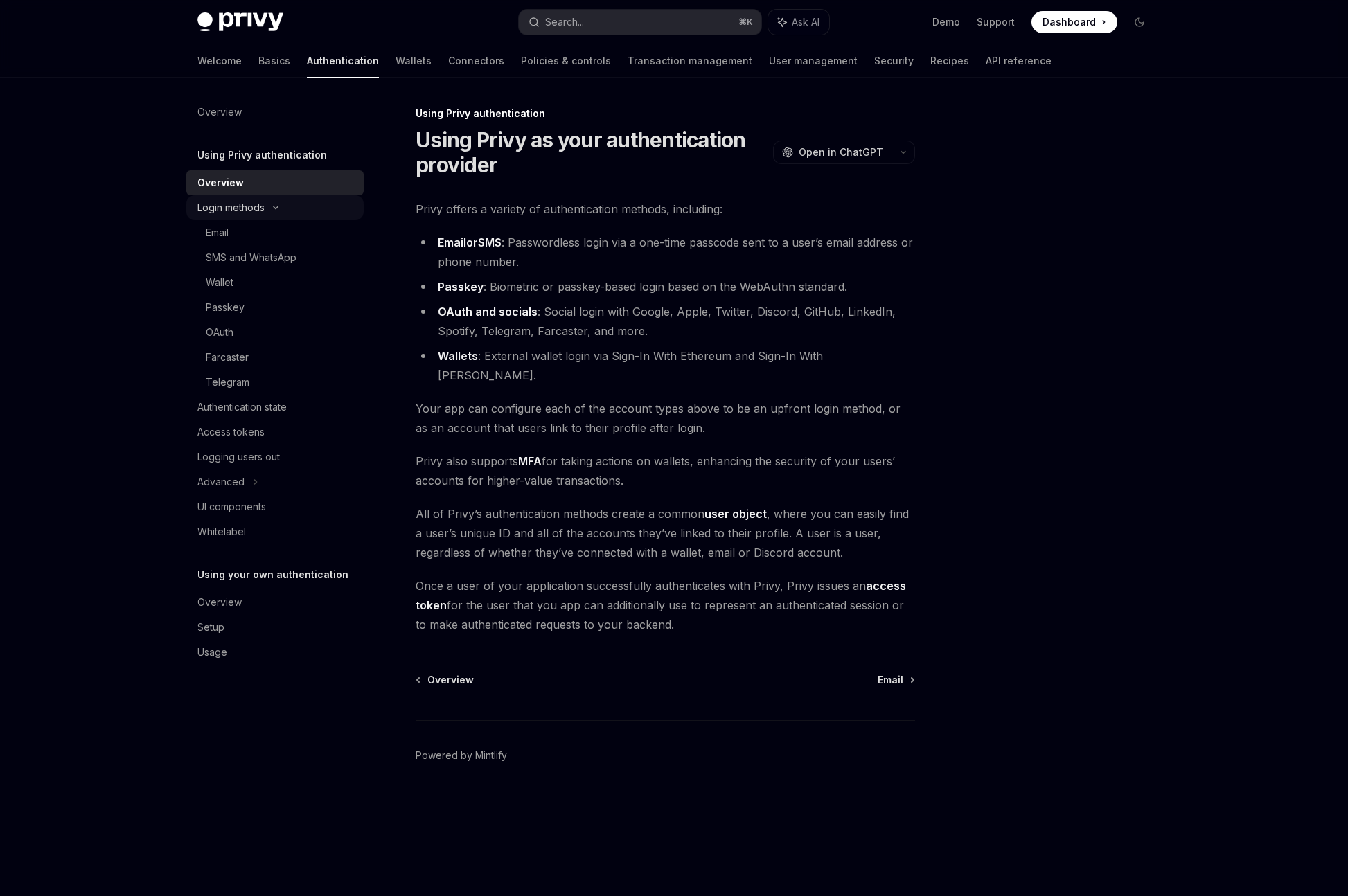
click at [267, 215] on div "Login methods" at bounding box center [275, 208] width 177 height 25
click at [252, 208] on div "Login methods" at bounding box center [230, 208] width 67 height 17
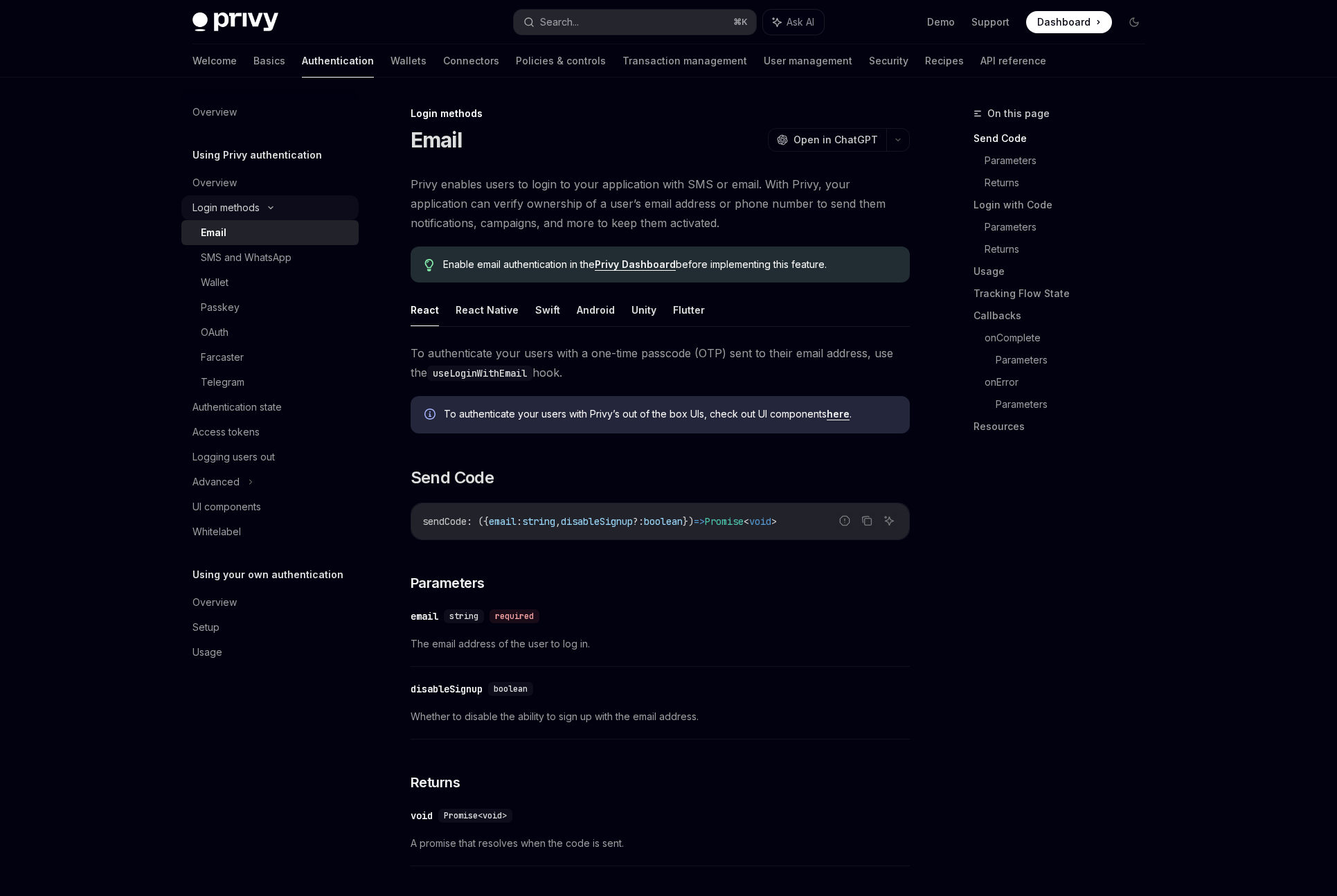
click at [232, 211] on div "Login methods" at bounding box center [226, 208] width 67 height 17
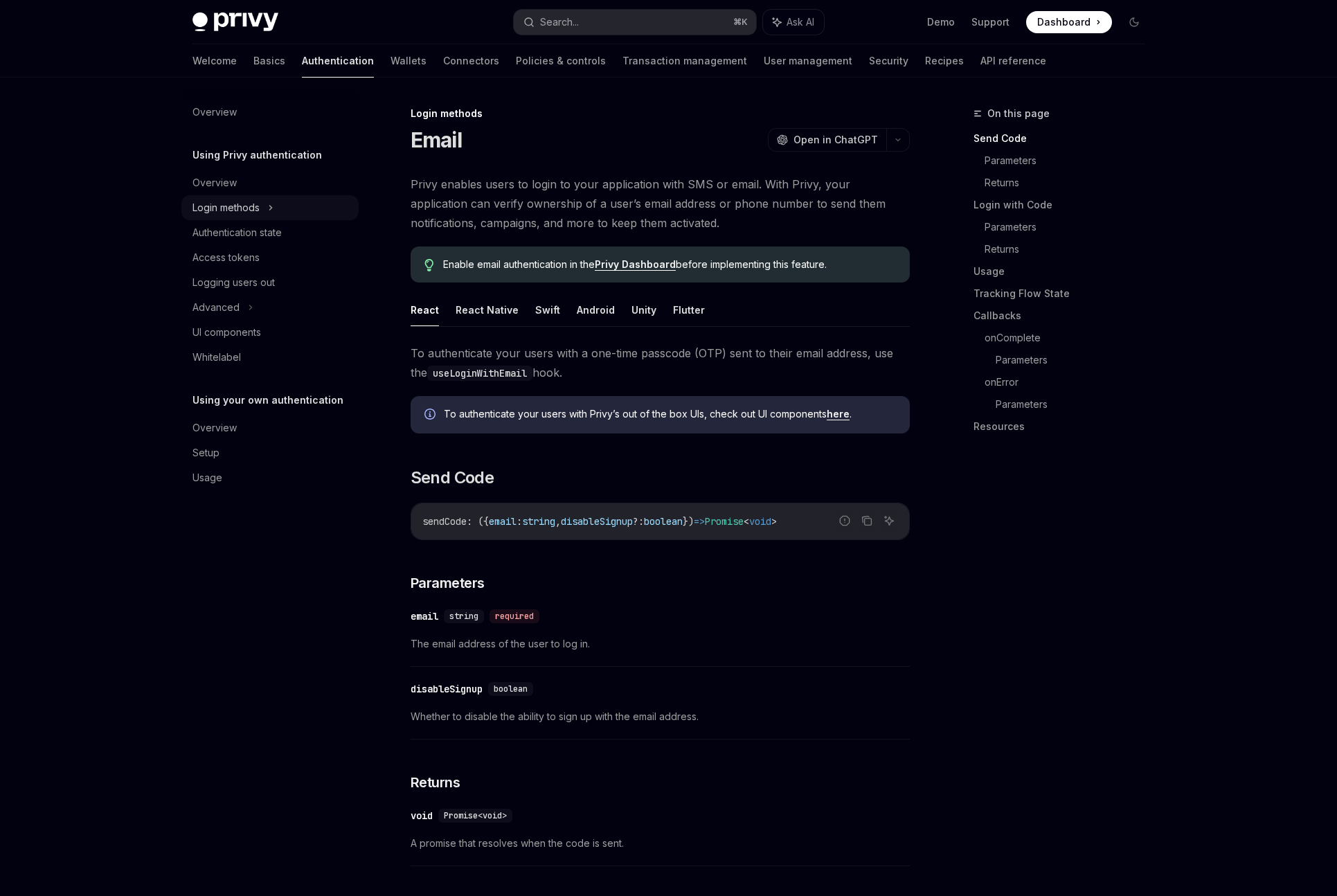
click at [230, 209] on div "Login methods" at bounding box center [226, 208] width 67 height 17
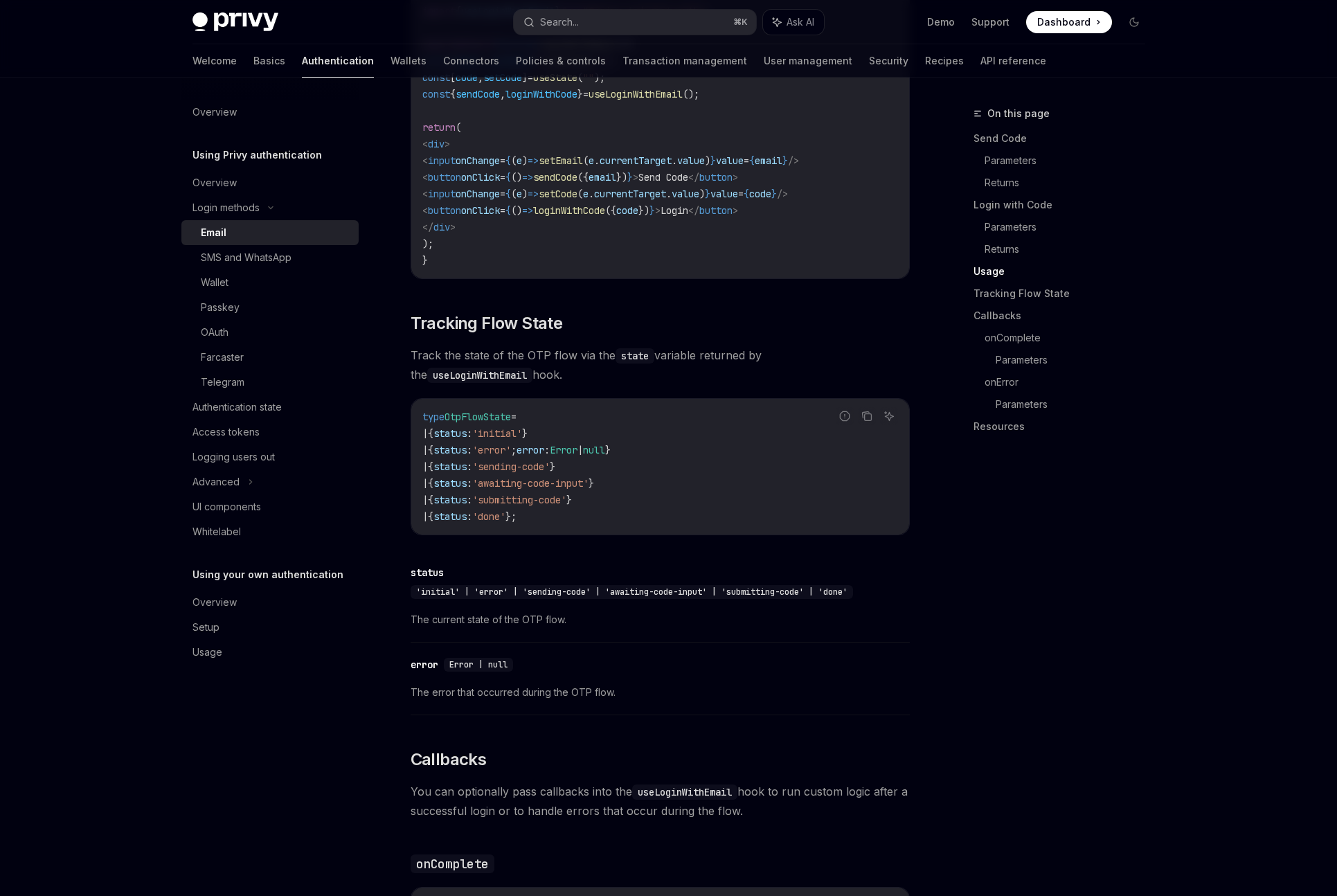
scroll to position [1376, 0]
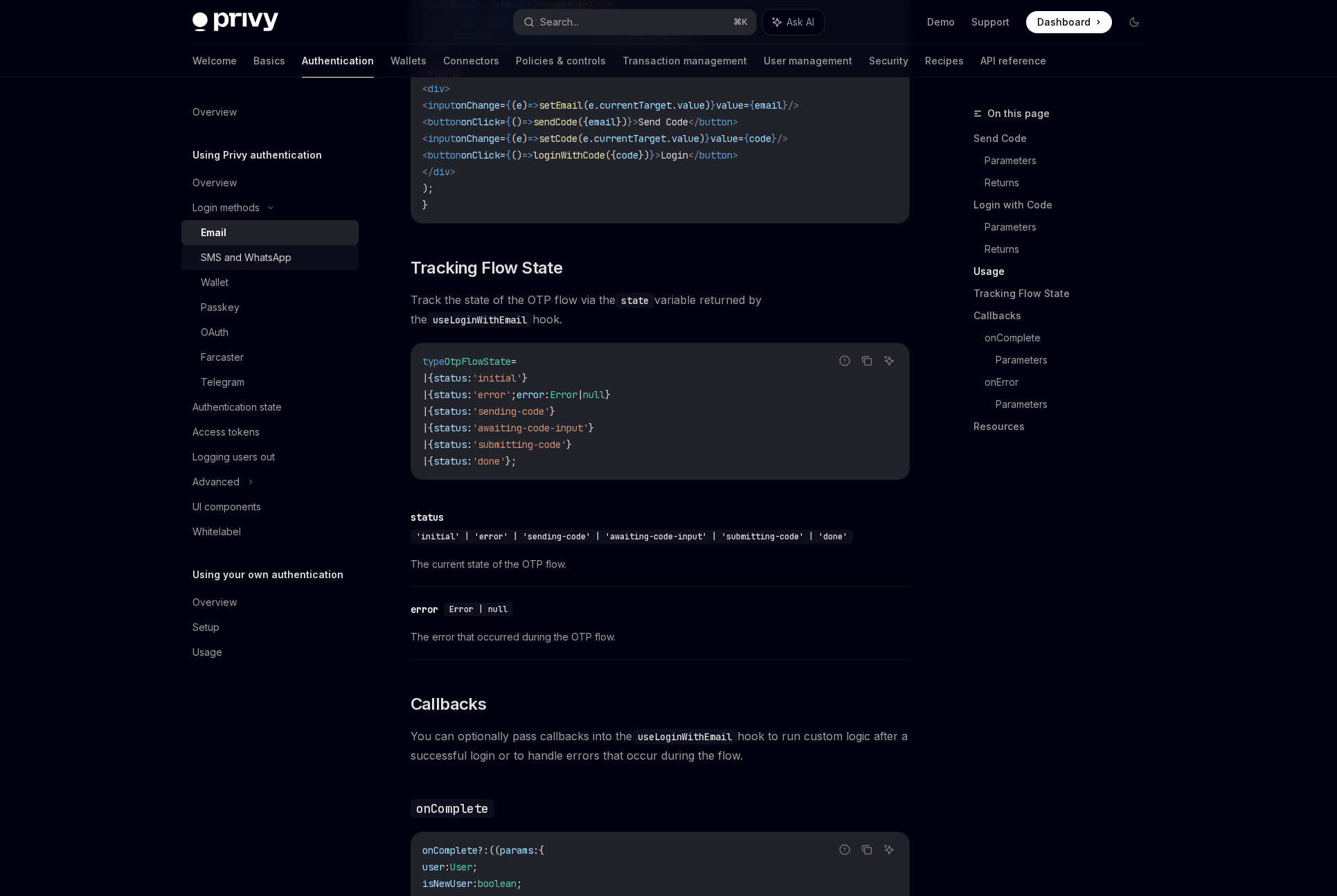
click at [283, 256] on div "SMS and WhatsApp" at bounding box center [246, 258] width 91 height 17
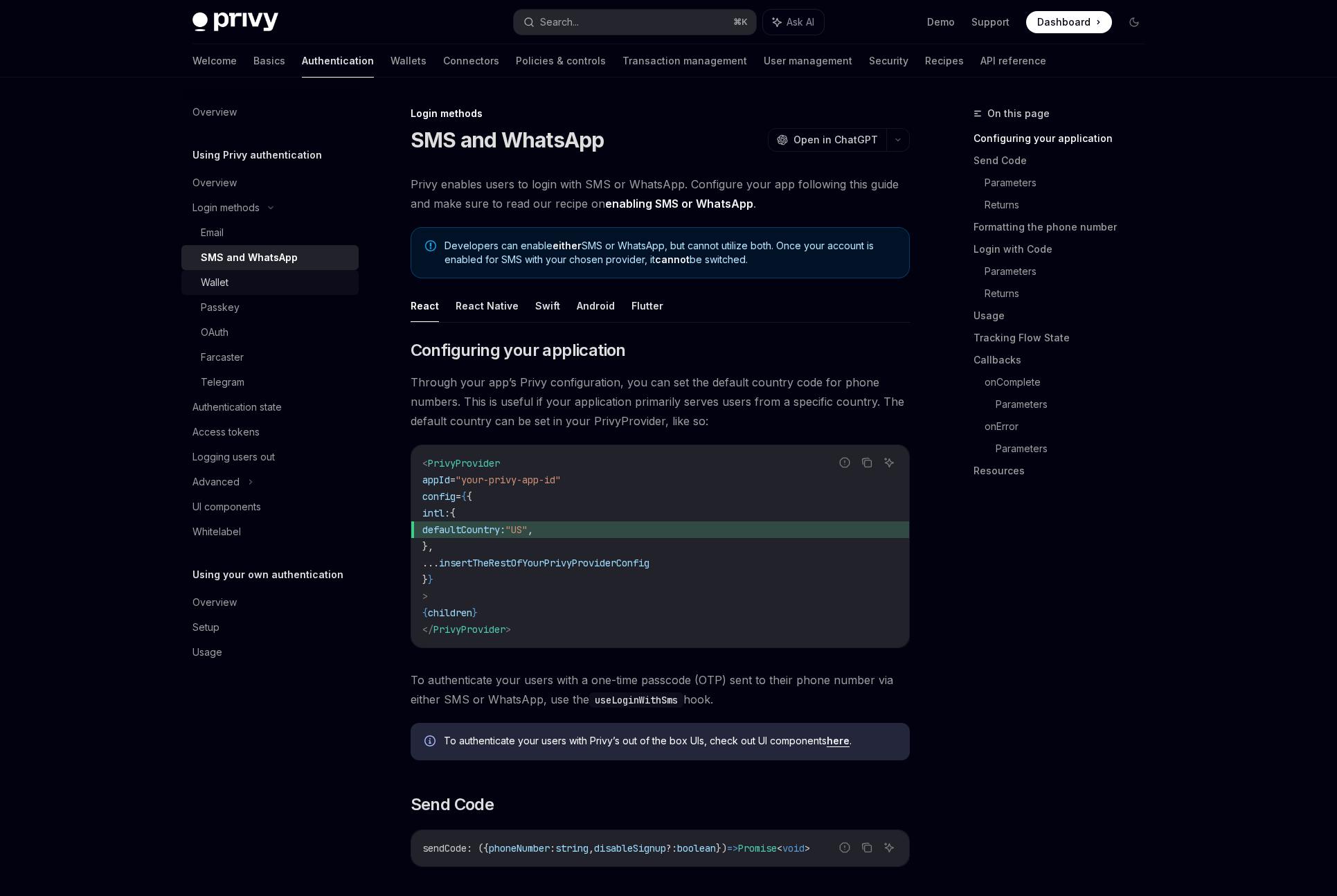
click at [247, 286] on div "Wallet" at bounding box center [275, 283] width 149 height 17
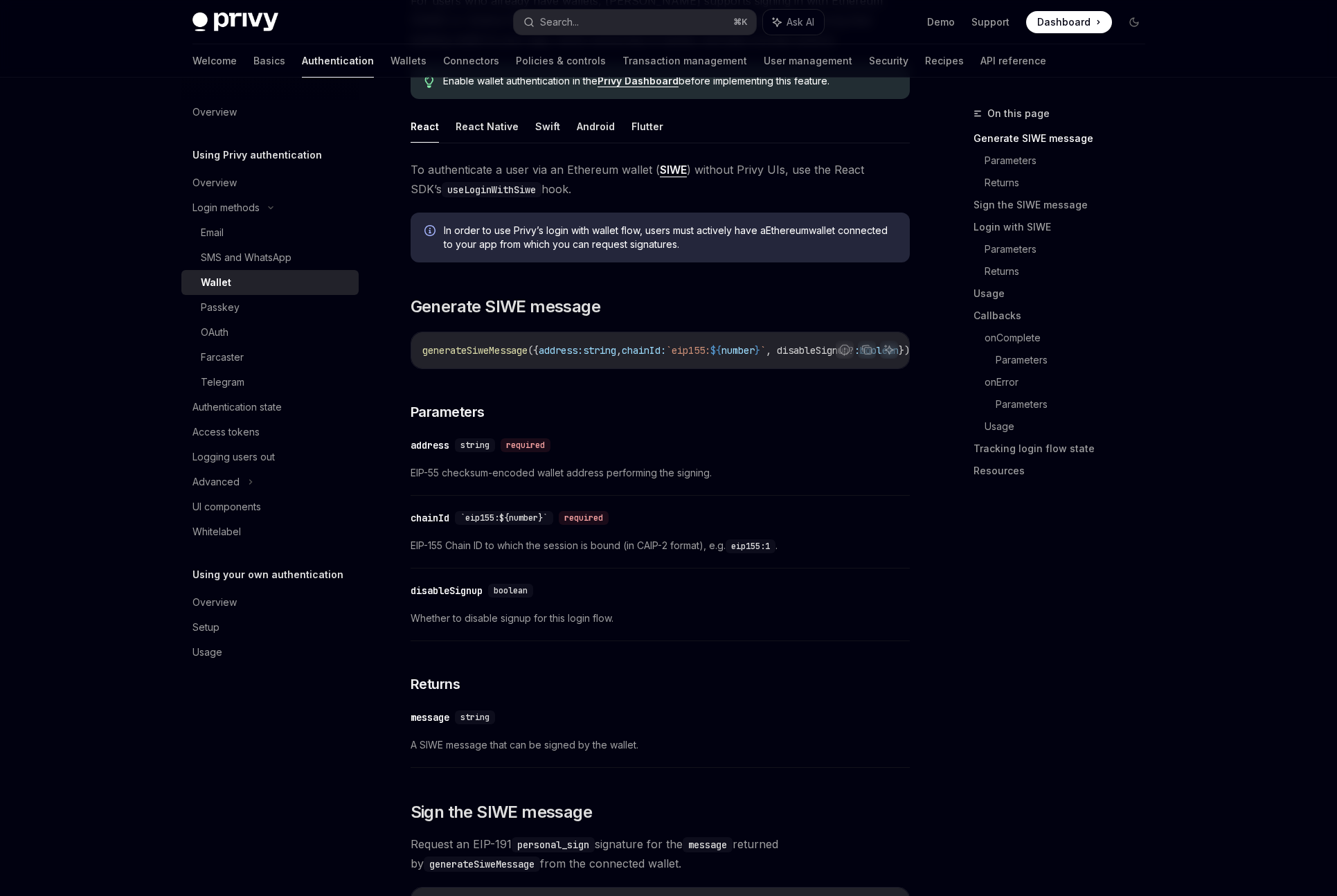
scroll to position [560, 0]
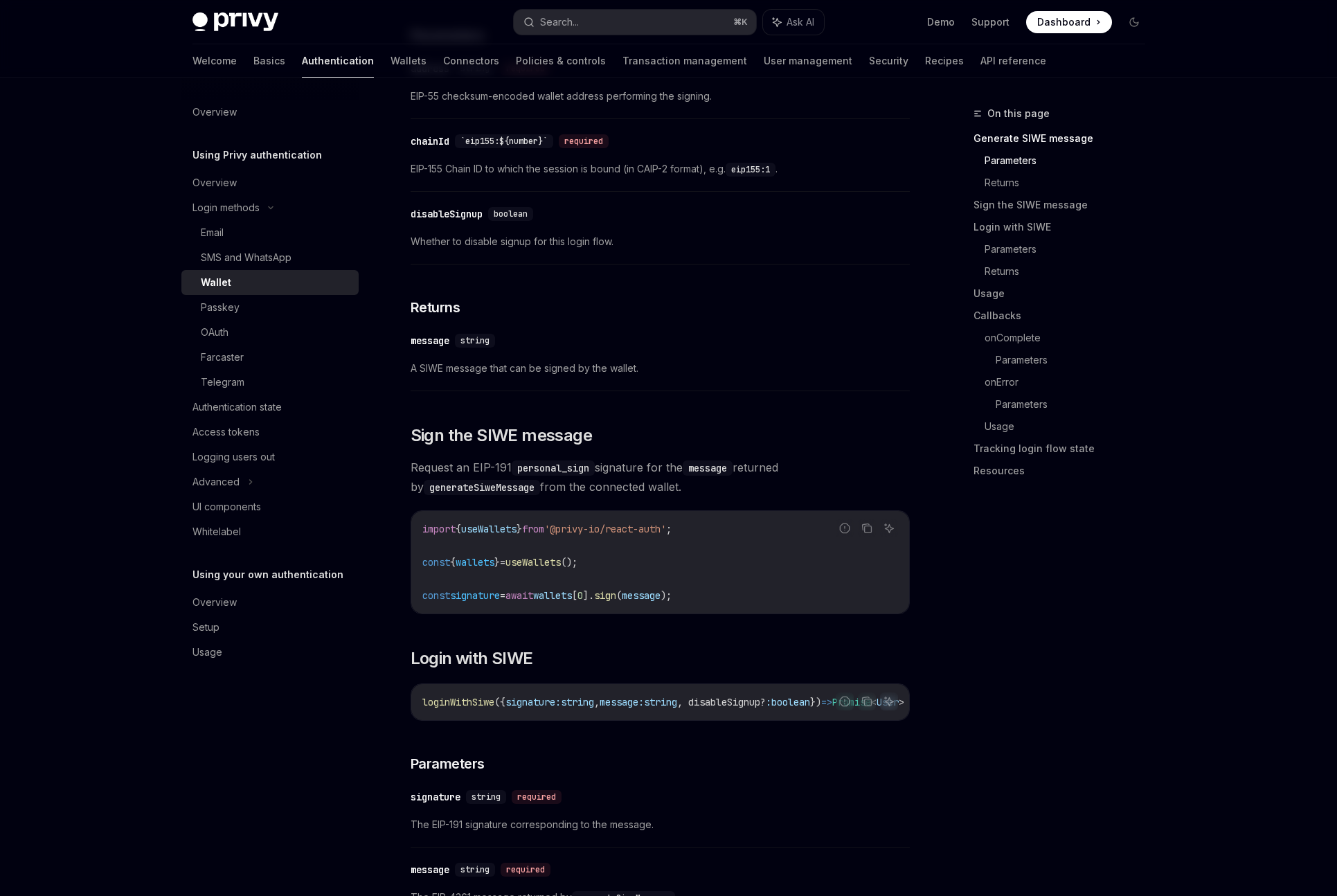
click at [475, 703] on span "loginWithSiwe" at bounding box center [458, 702] width 72 height 12
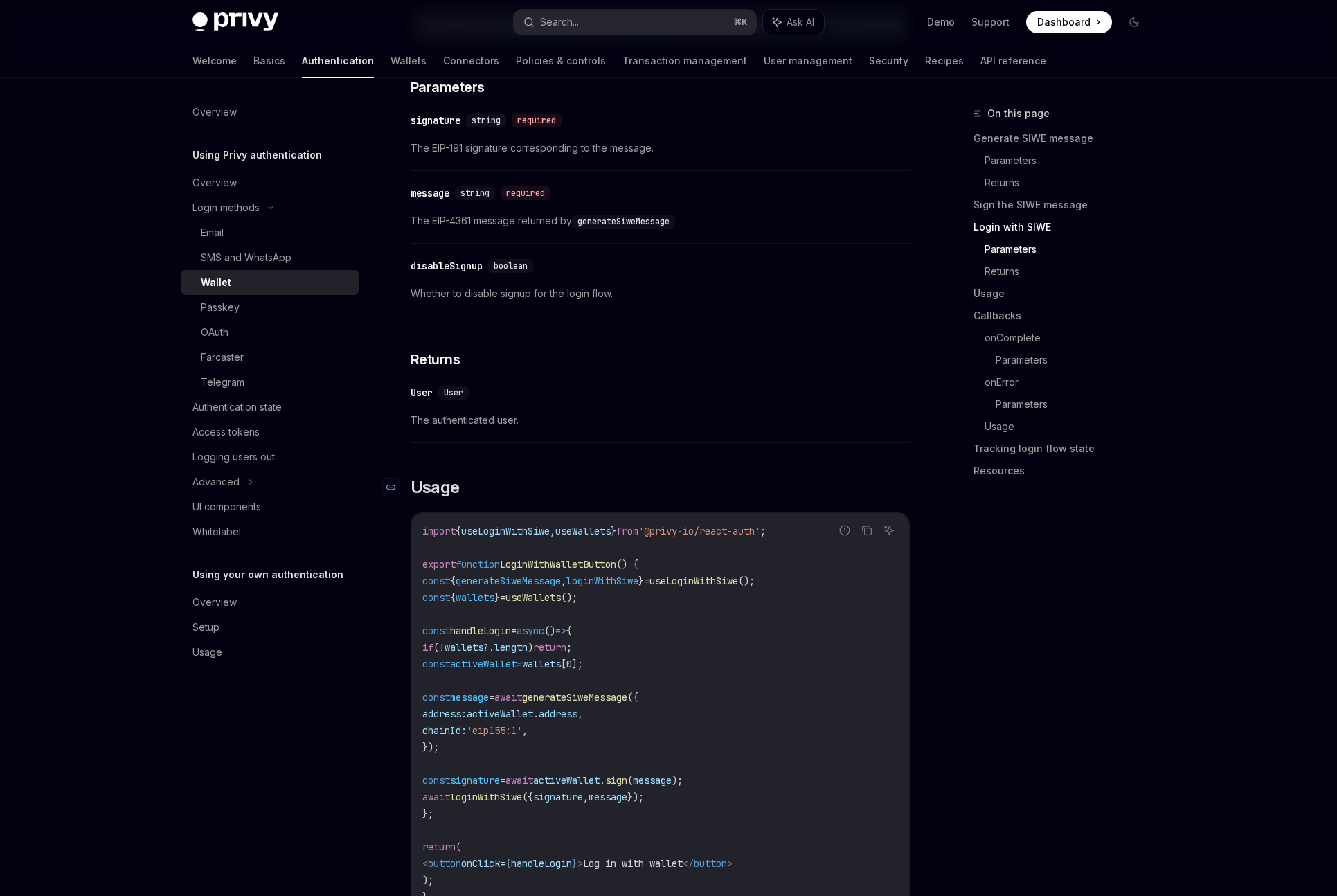
scroll to position [1478, 0]
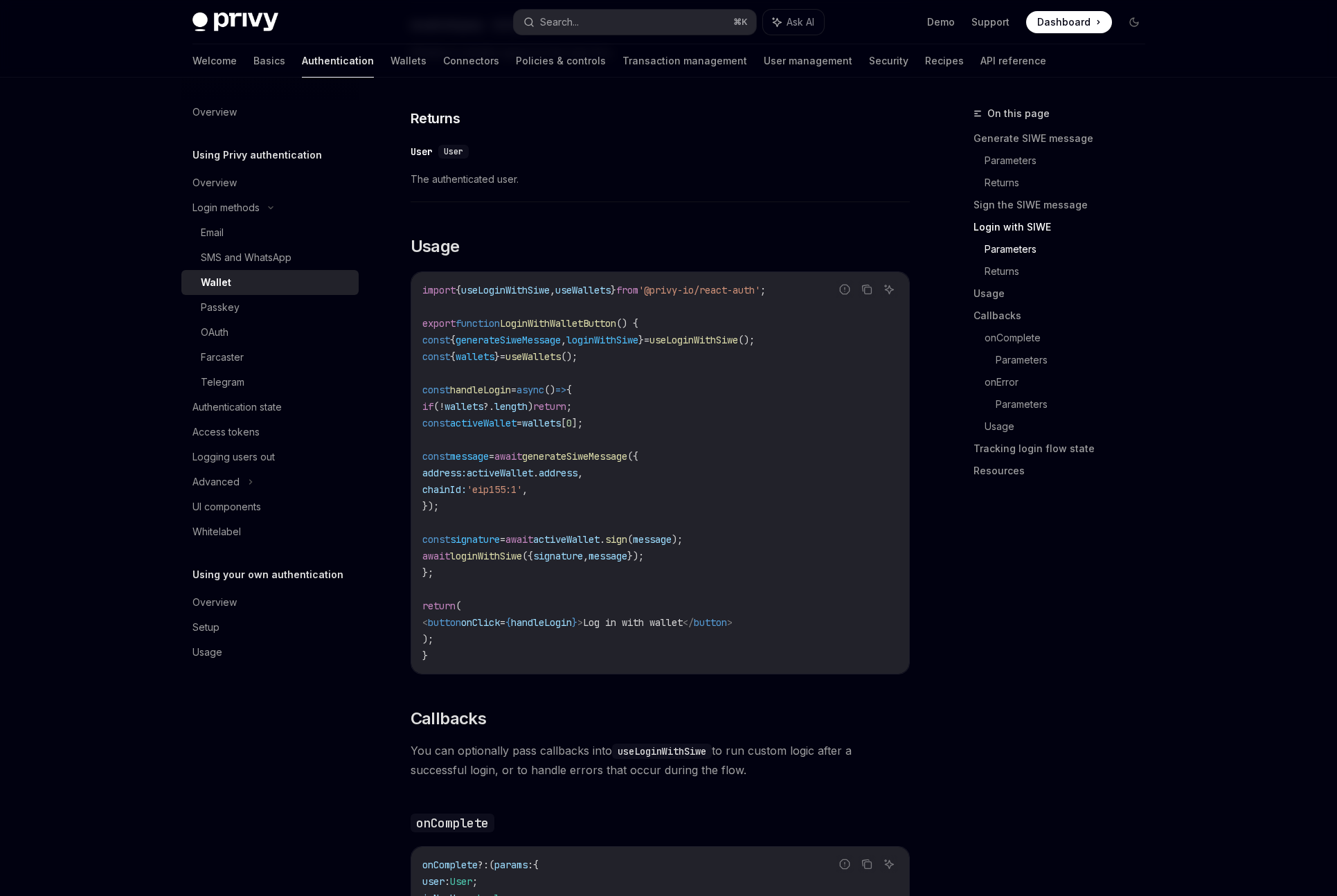
click at [619, 462] on span "generateSiweMessage" at bounding box center [575, 456] width 105 height 12
click at [629, 500] on code "import { useLoginWithSiwe , useWallets } from '@privy-io/react-auth' ; export f…" at bounding box center [660, 473] width 476 height 382
click at [522, 562] on span "loginWithSiwe" at bounding box center [486, 556] width 72 height 12
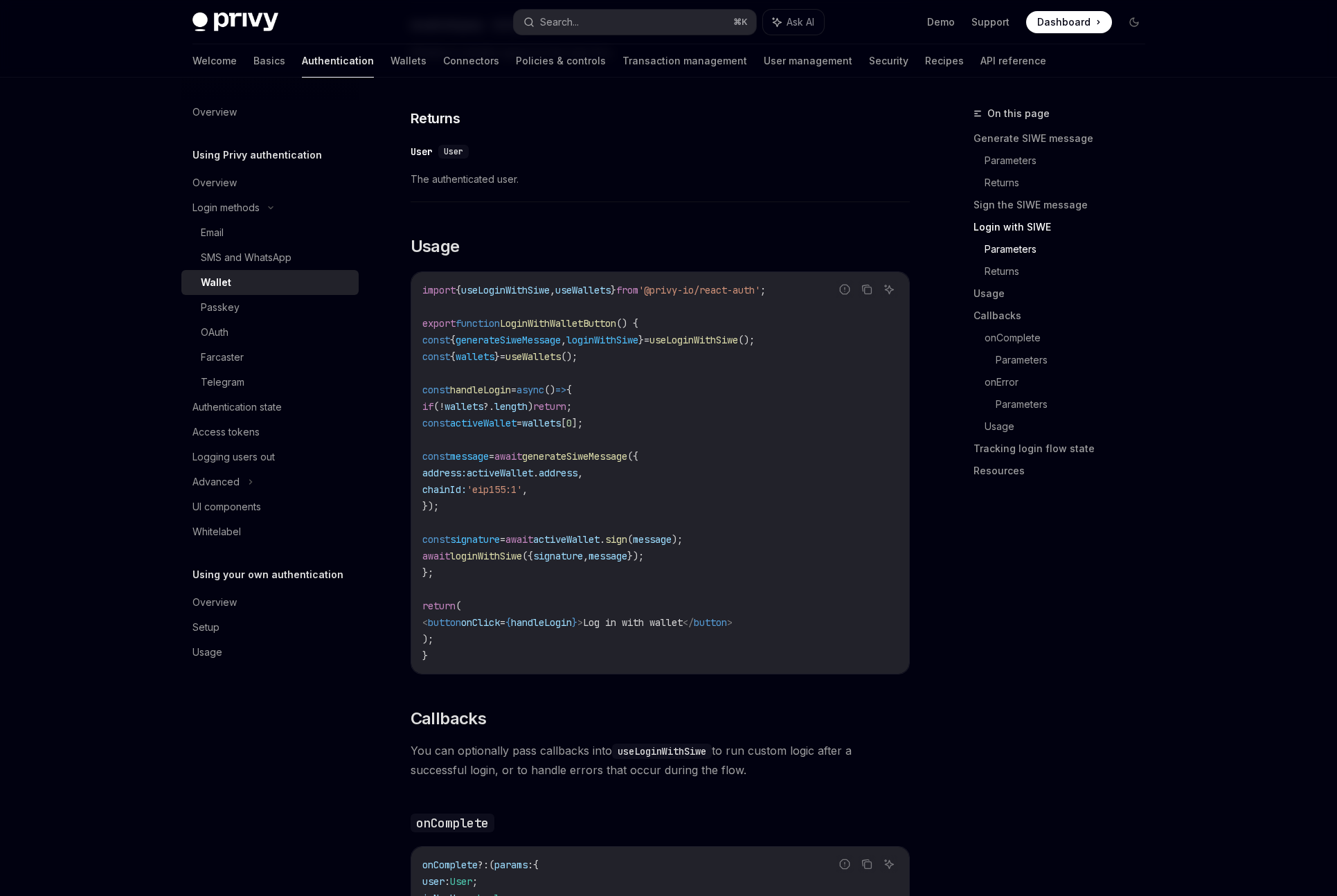
click at [731, 567] on code "import { useLoginWithSiwe , useWallets } from '@privy-io/react-auth' ; export f…" at bounding box center [660, 473] width 476 height 382
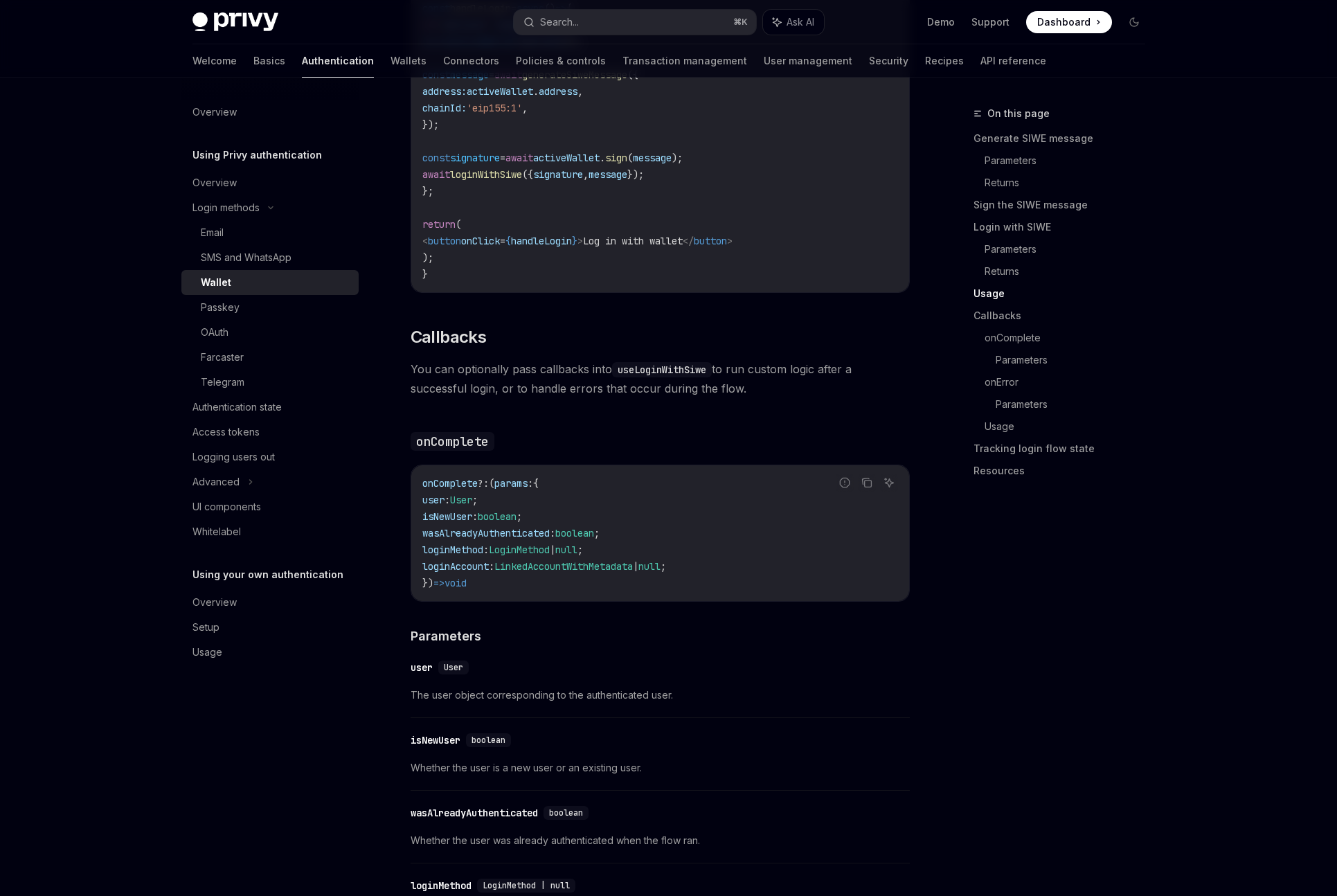
scroll to position [1789, 0]
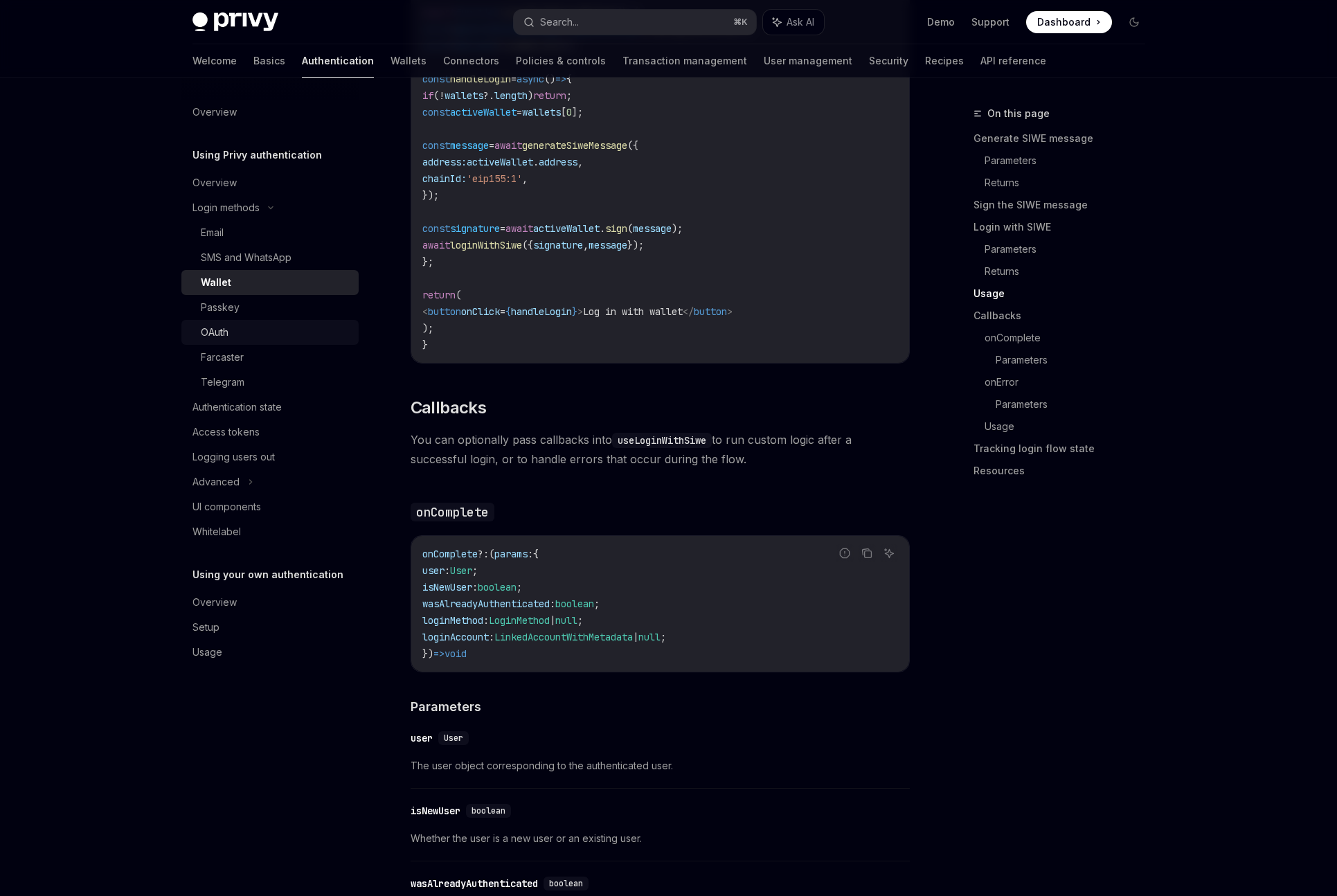
click at [221, 330] on div "OAuth" at bounding box center [214, 333] width 28 height 17
type textarea "*"
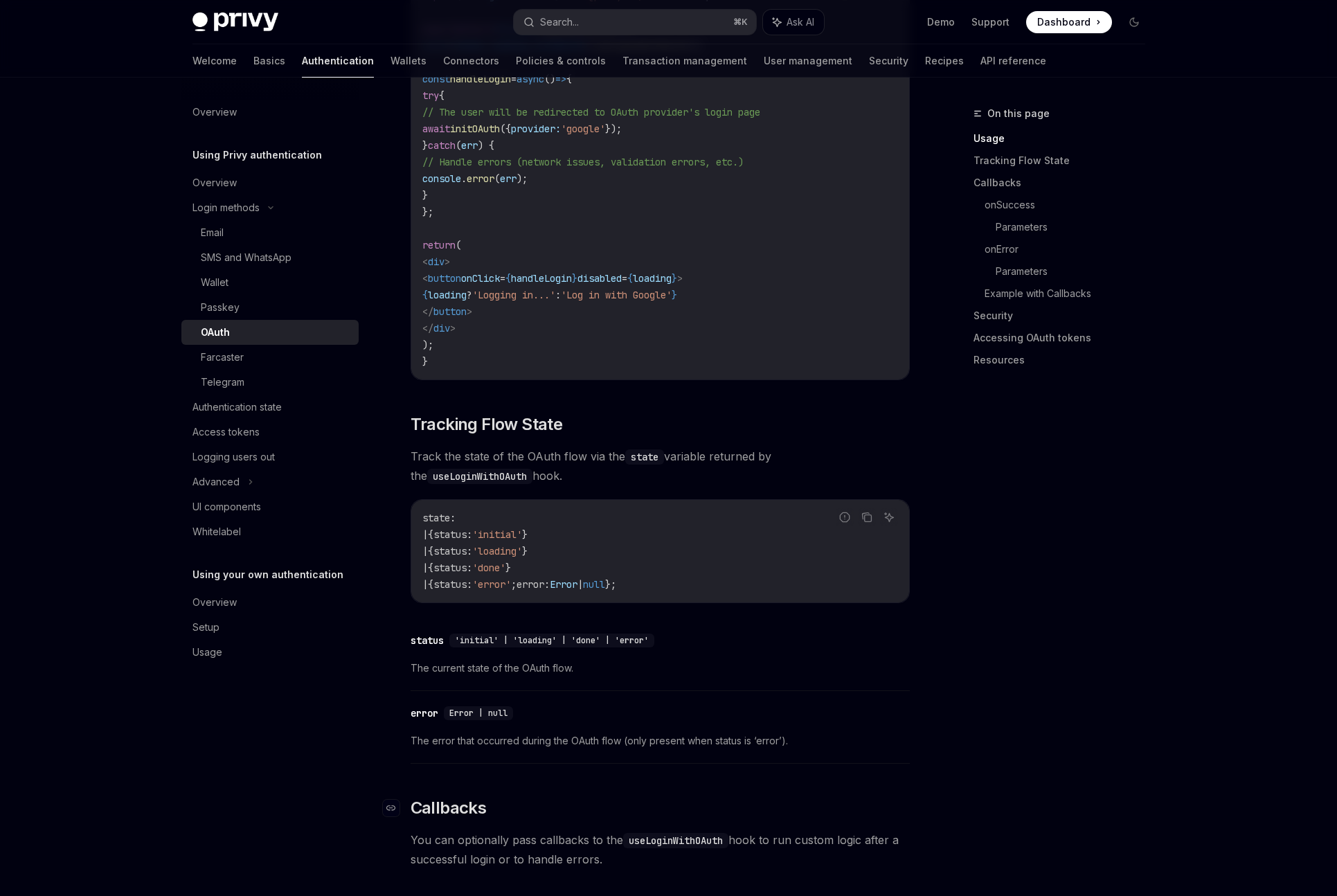
scroll to position [1266, 0]
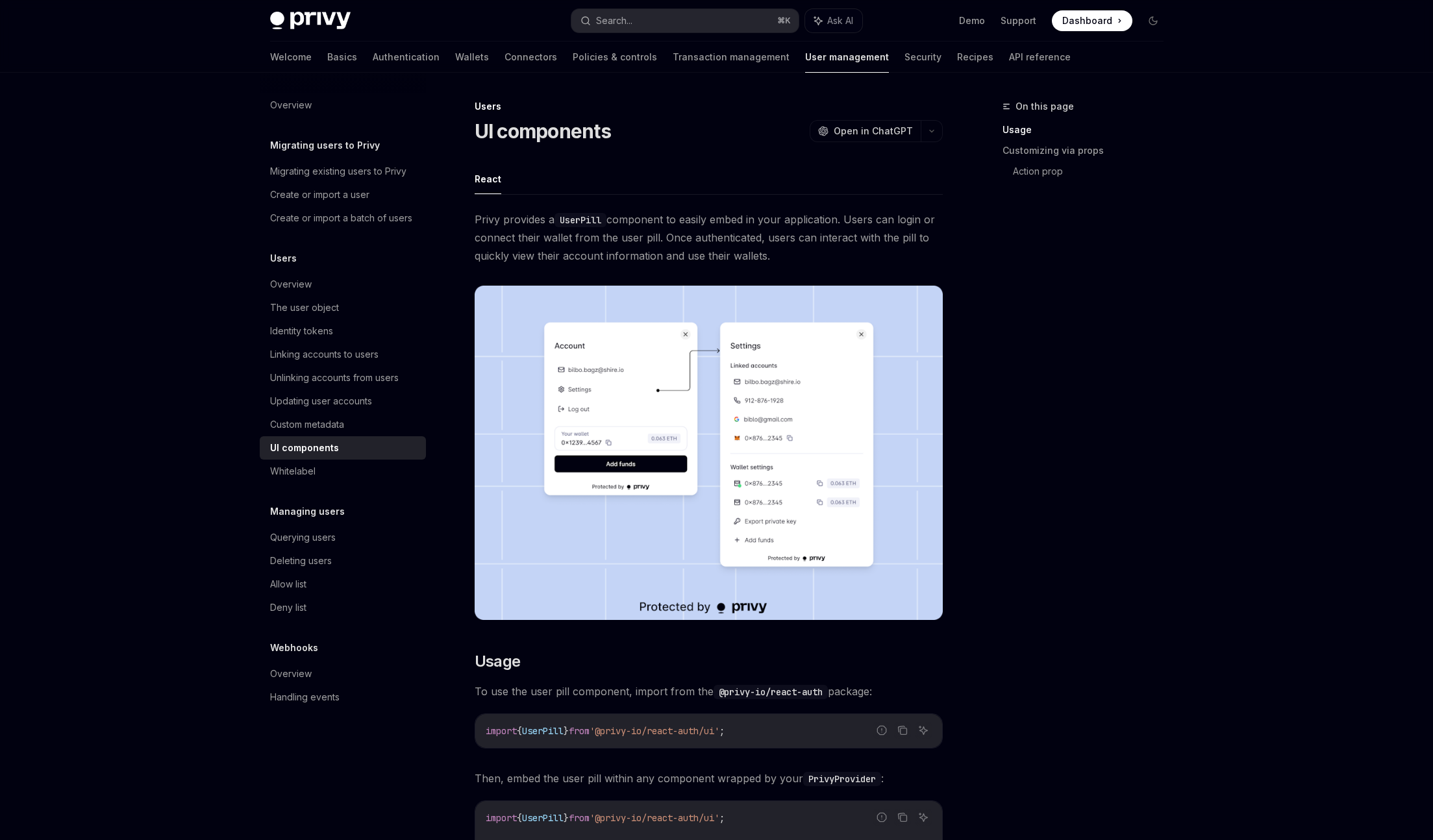
click at [288, 21] on img at bounding box center [310, 21] width 80 height 18
type textarea "*"
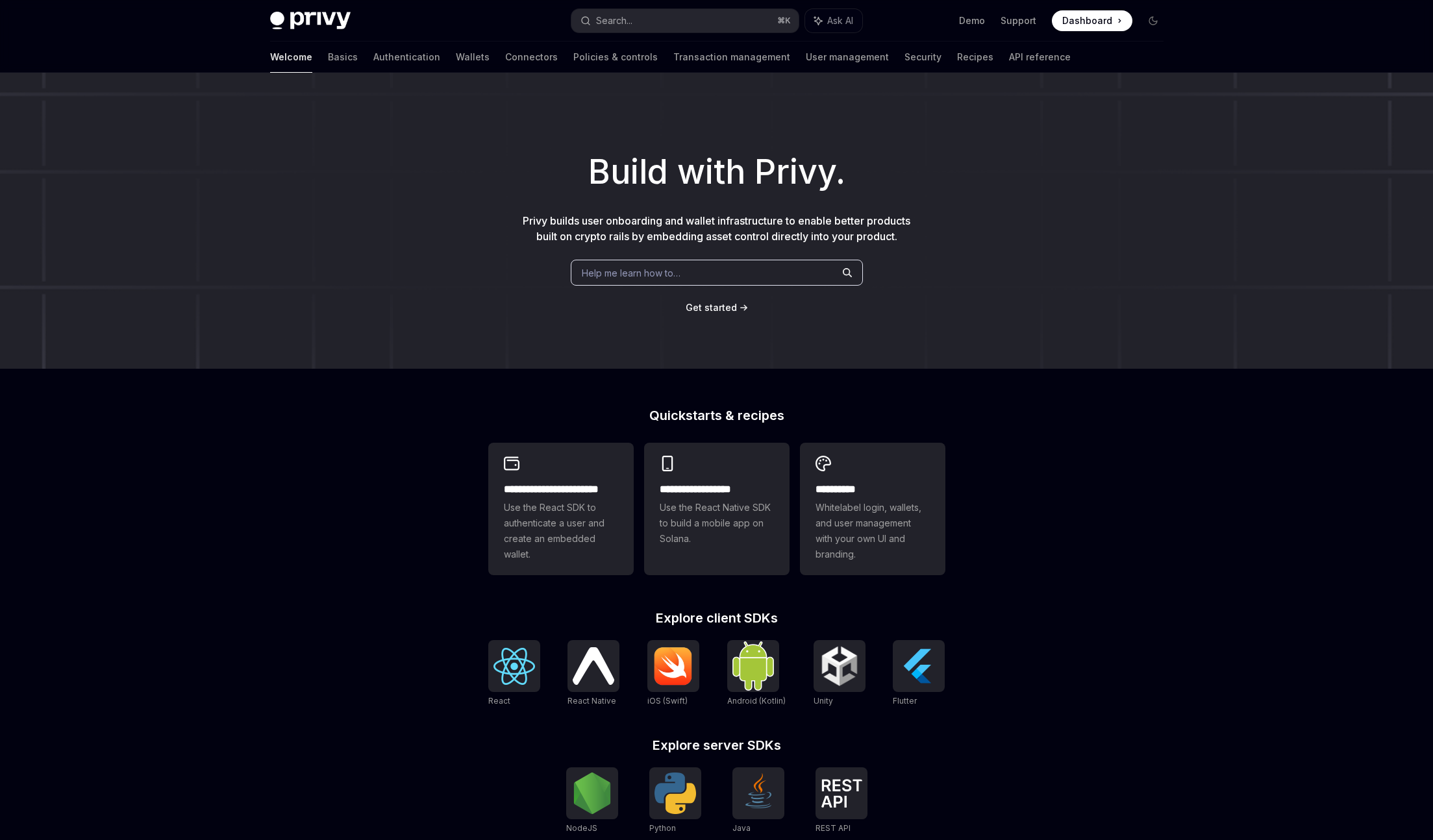
click at [1102, 16] on span "Dashboard" at bounding box center [1088, 21] width 50 height 13
